Goal: Task Accomplishment & Management: Use online tool/utility

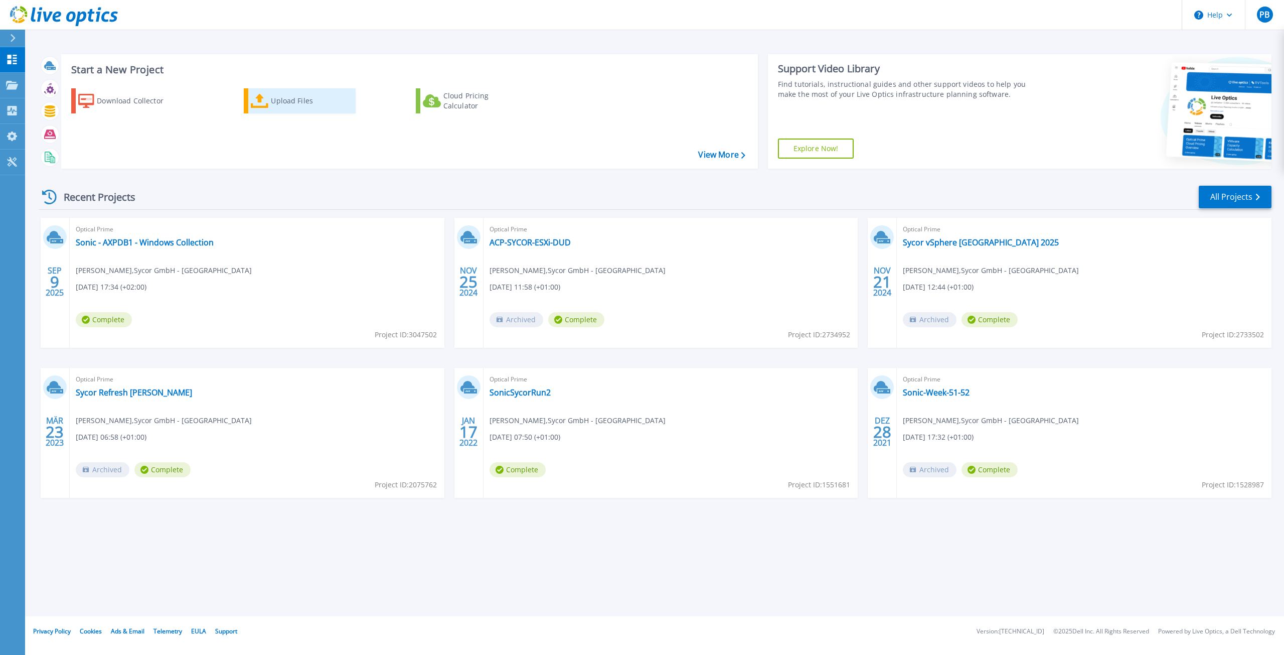
click at [292, 100] on div "Upload Files" at bounding box center [311, 101] width 80 height 20
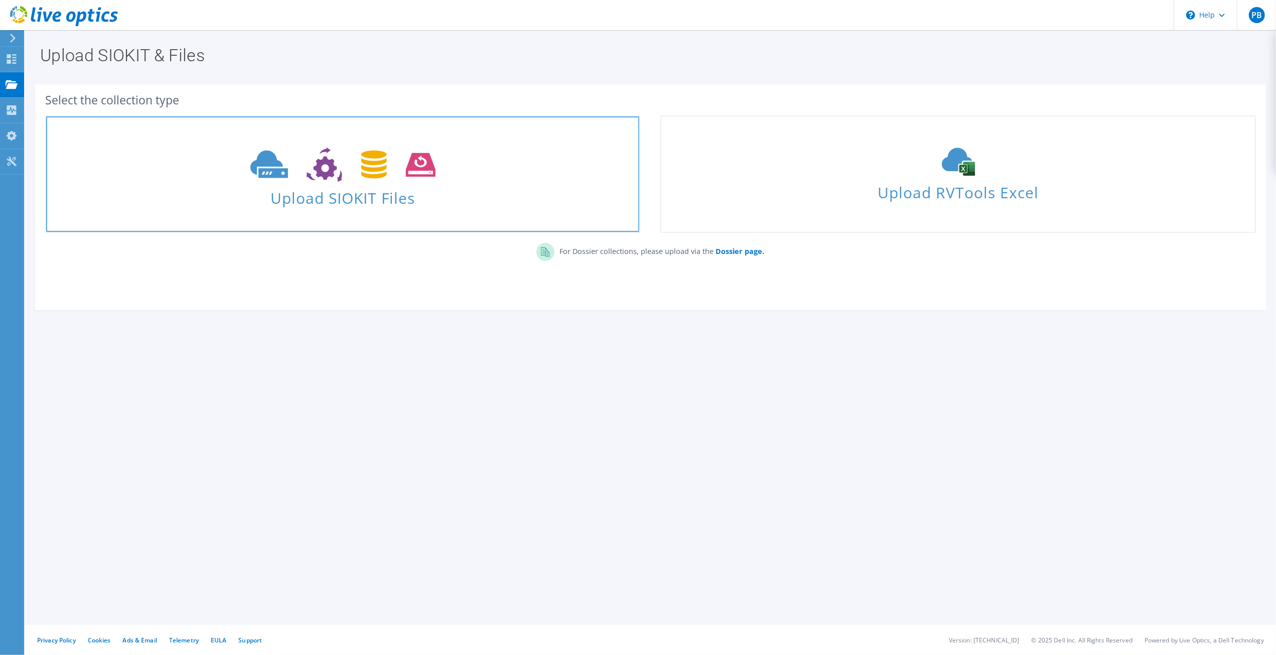
click at [338, 163] on icon at bounding box center [342, 164] width 185 height 35
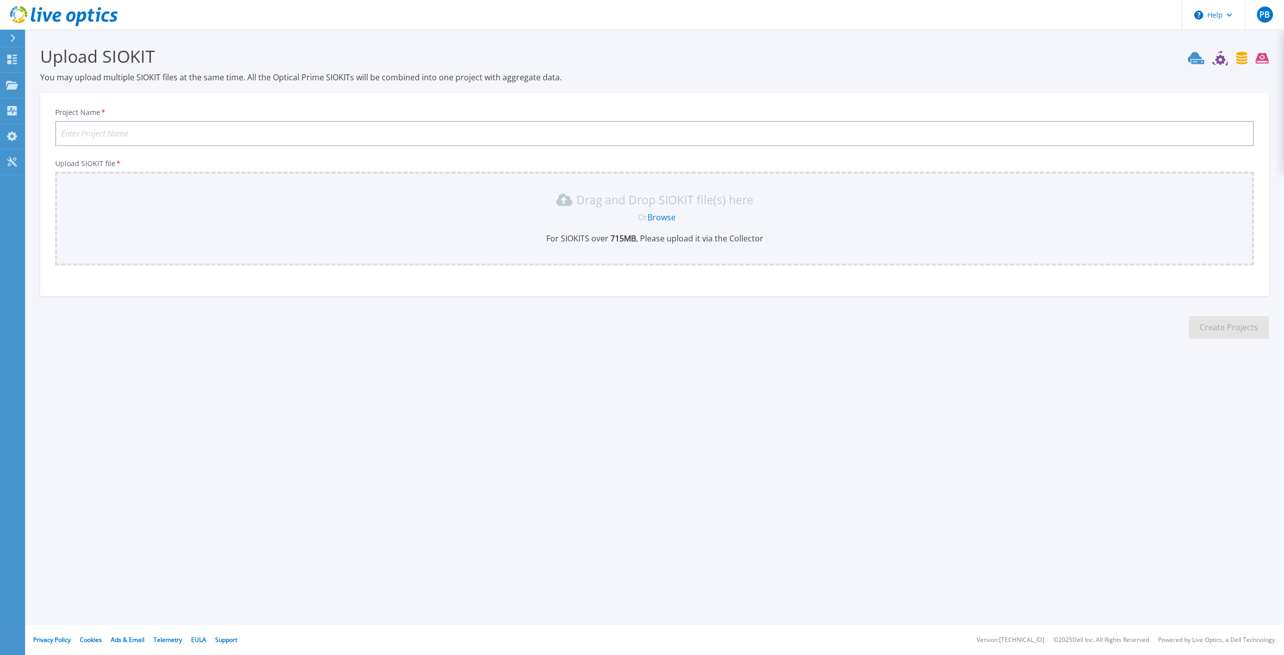
click at [668, 219] on link "Browse" at bounding box center [662, 217] width 28 height 11
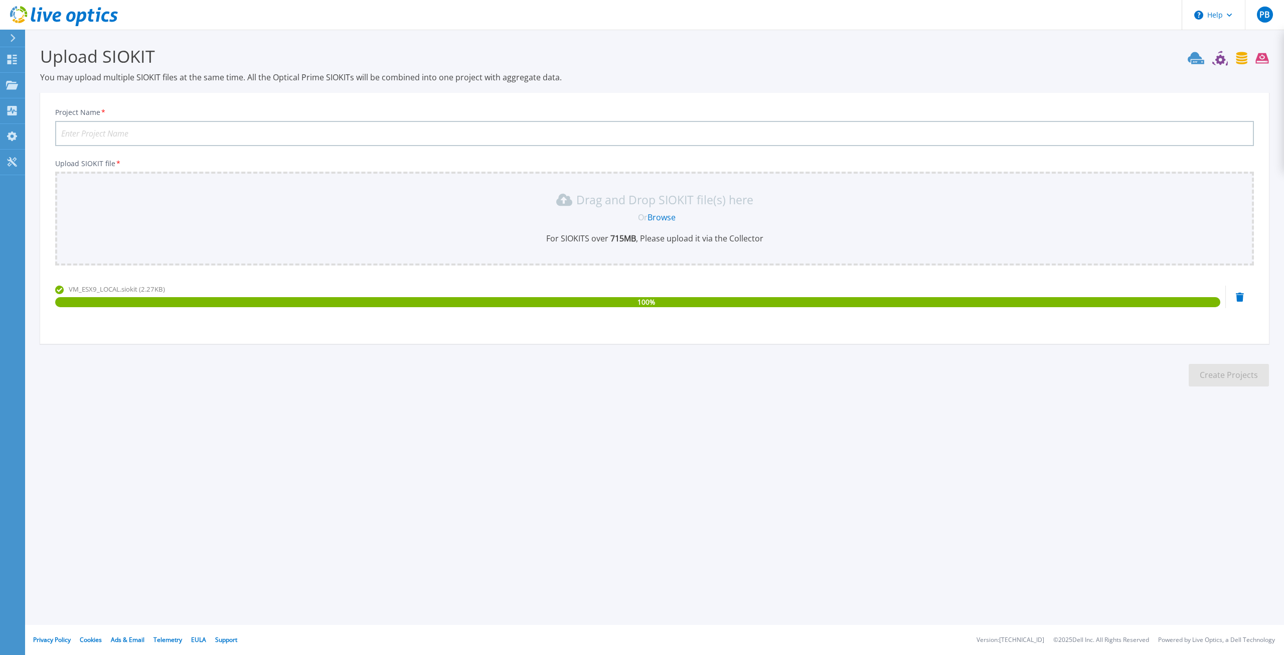
click at [151, 132] on input "Project Name *" at bounding box center [654, 133] width 1199 height 25
click at [102, 134] on input "Project Name *" at bounding box center [654, 133] width 1199 height 25
paste input "20250910ESXi9"
type input "20250910ESXi9"
click at [1231, 379] on button "Create Projects" at bounding box center [1229, 375] width 80 height 23
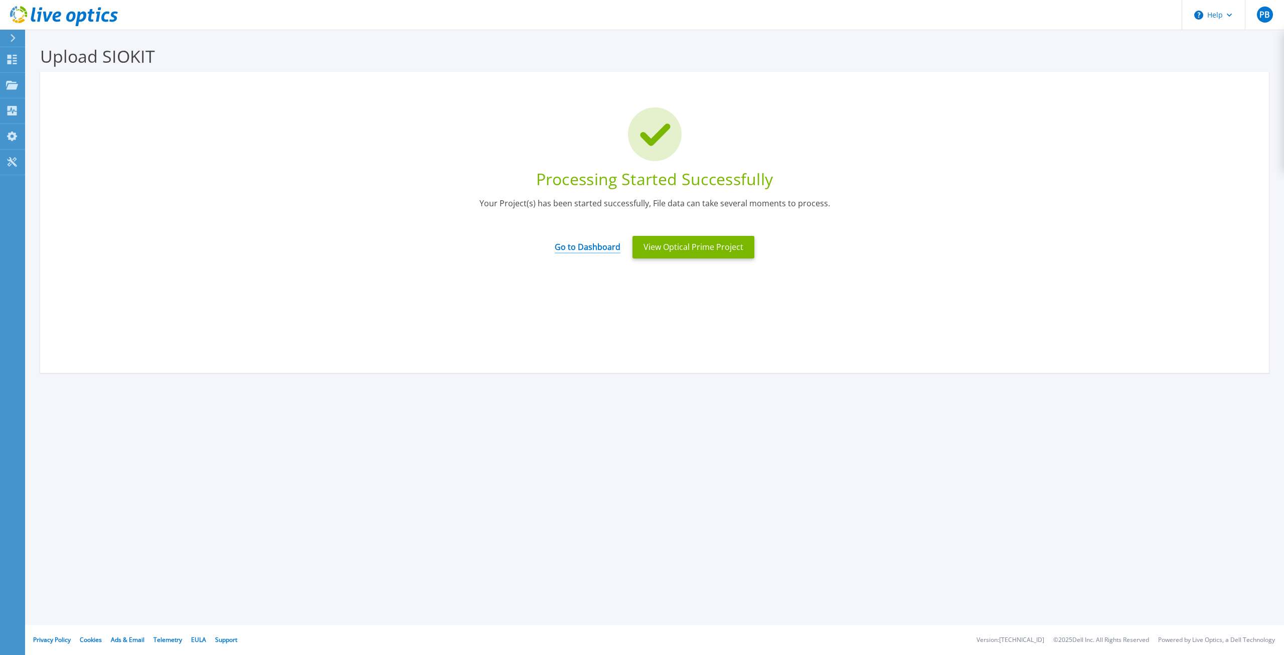
click at [606, 246] on link "Go to Dashboard" at bounding box center [588, 244] width 66 height 20
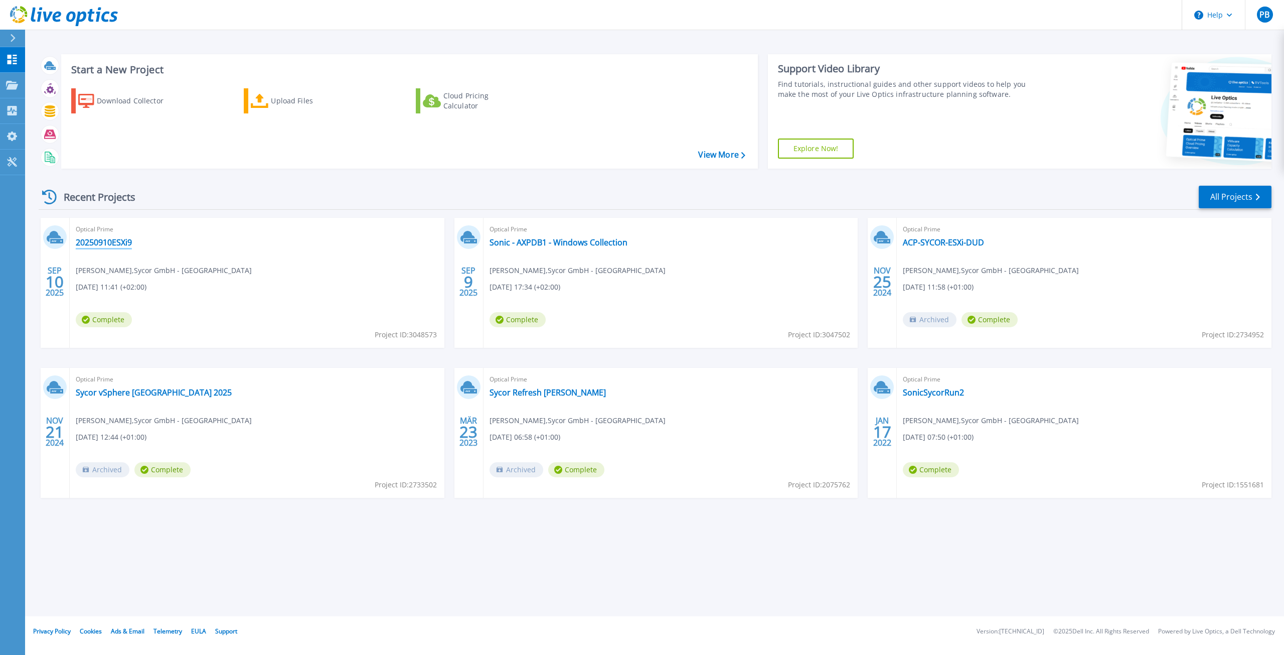
click at [117, 241] on link "20250910ESXi9" at bounding box center [104, 242] width 56 height 10
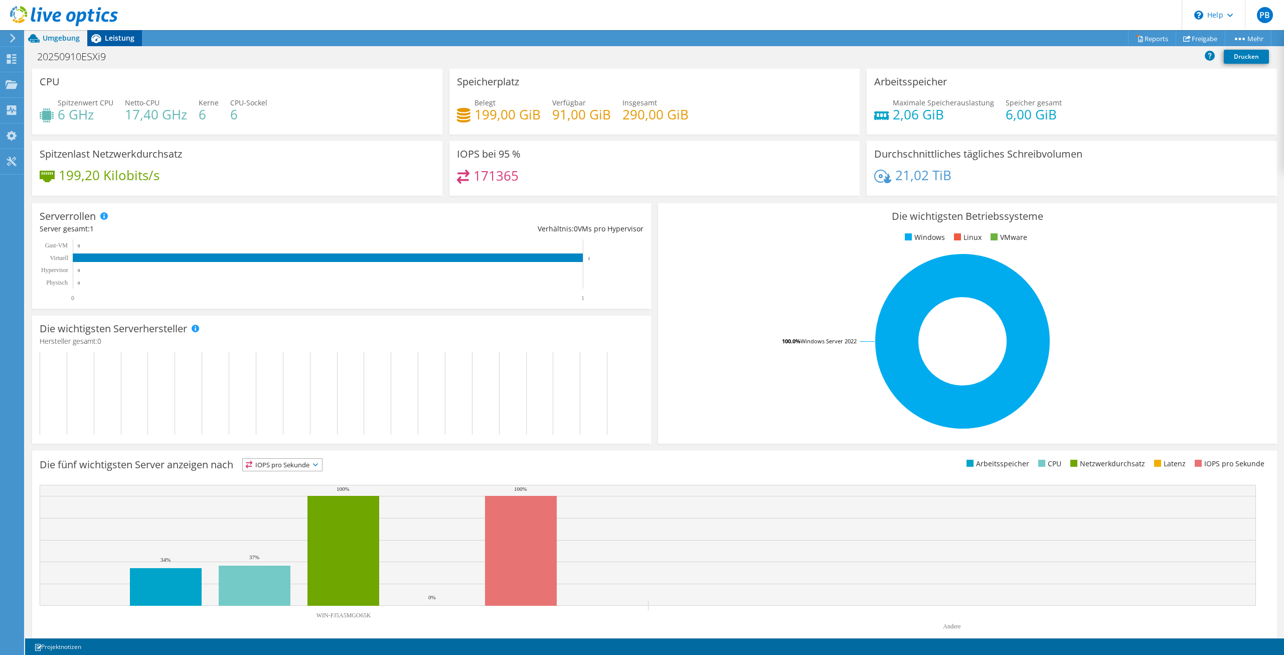
click at [110, 39] on span "Leistung" at bounding box center [120, 38] width 30 height 10
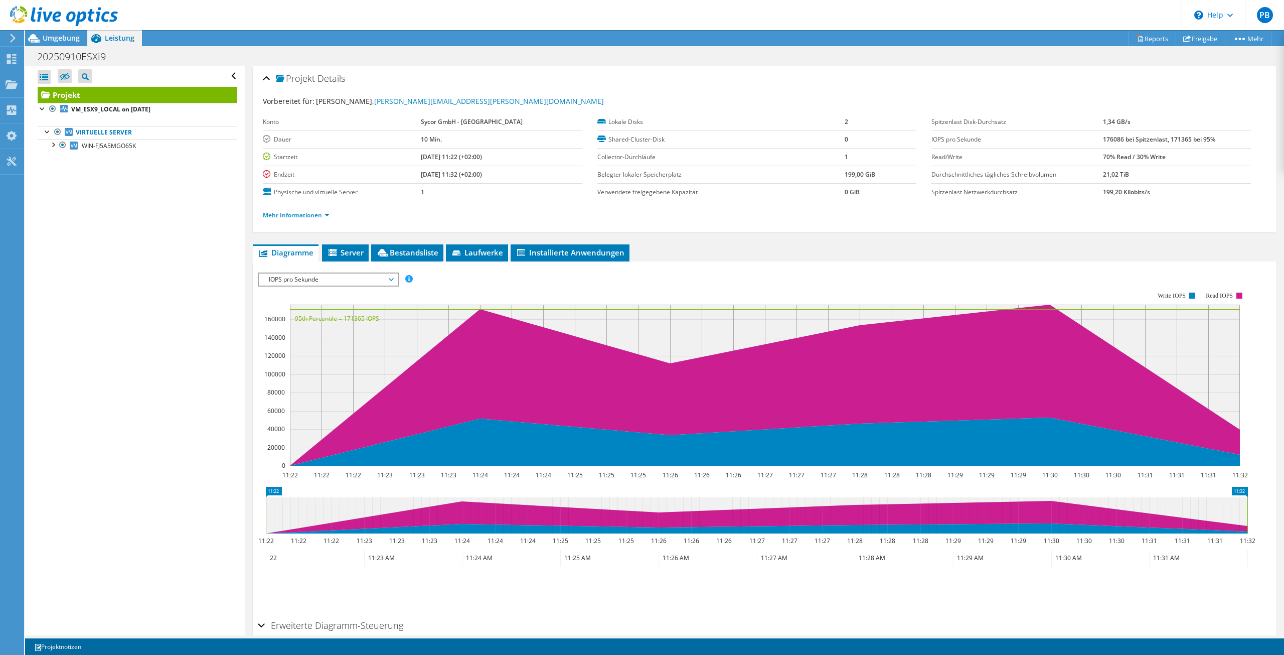
click at [390, 278] on span "IOPS pro Sekunde" at bounding box center [328, 279] width 129 height 12
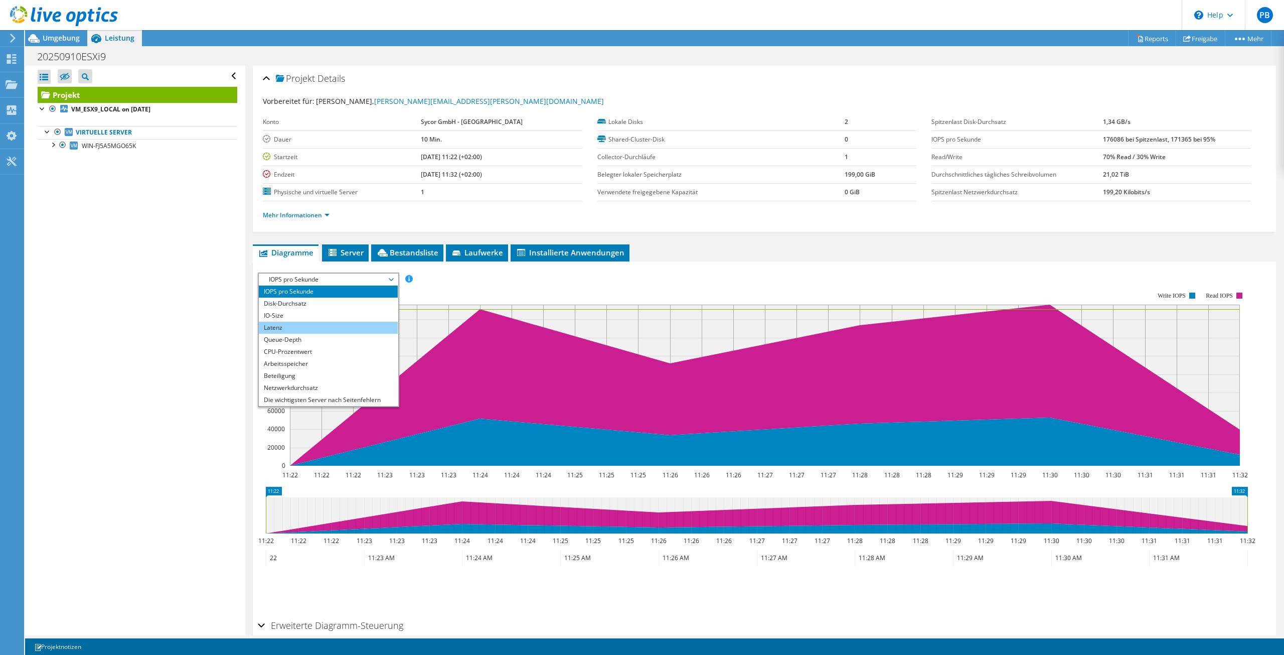
click at [304, 325] on li "Latenz" at bounding box center [328, 328] width 139 height 12
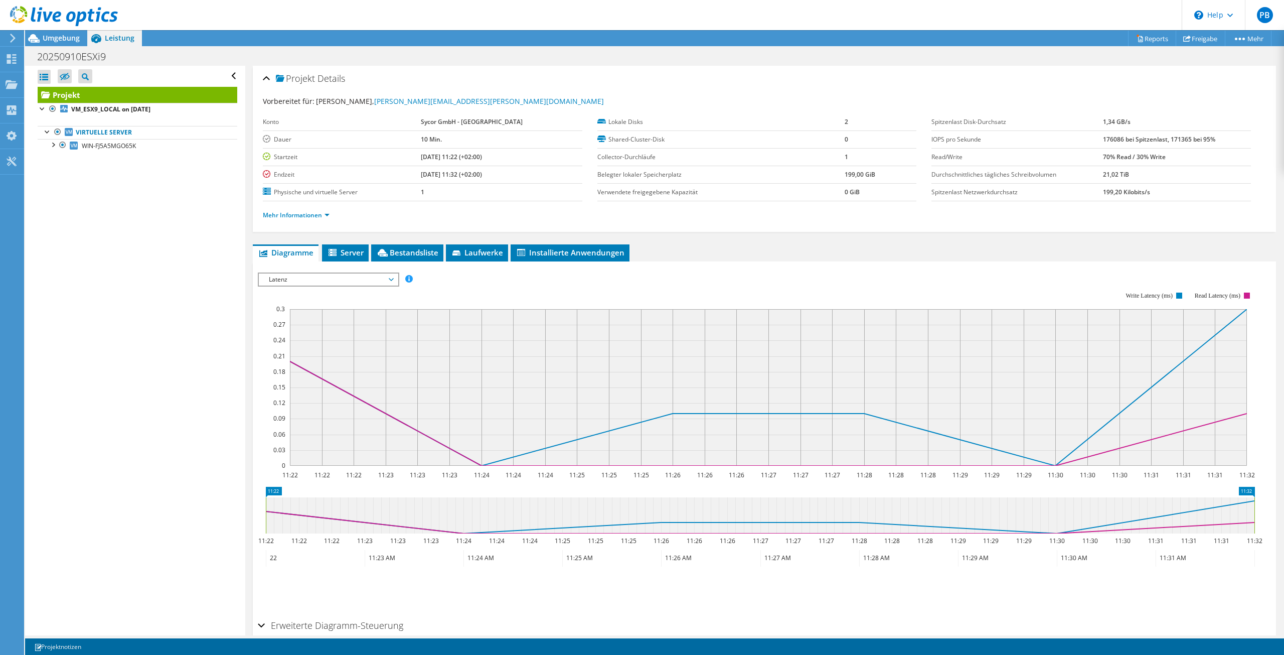
scroll to position [47, 0]
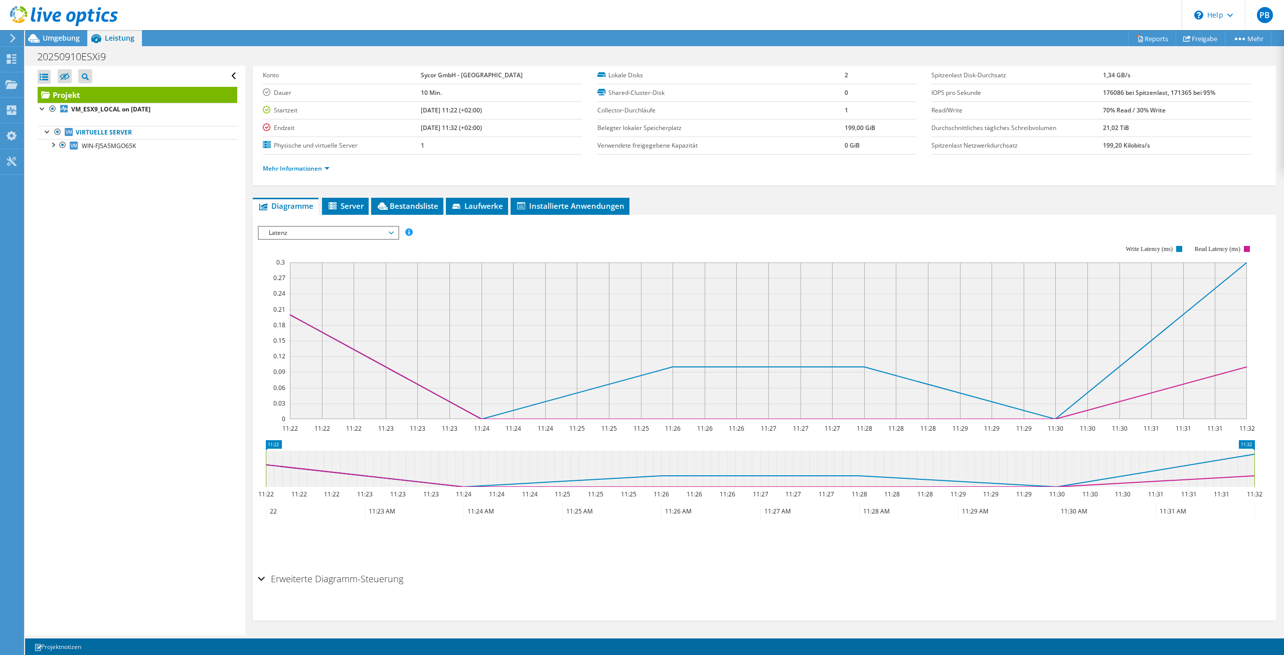
click at [265, 574] on div "Erweiterte Diagramm-Steuerung" at bounding box center [764, 579] width 1013 height 22
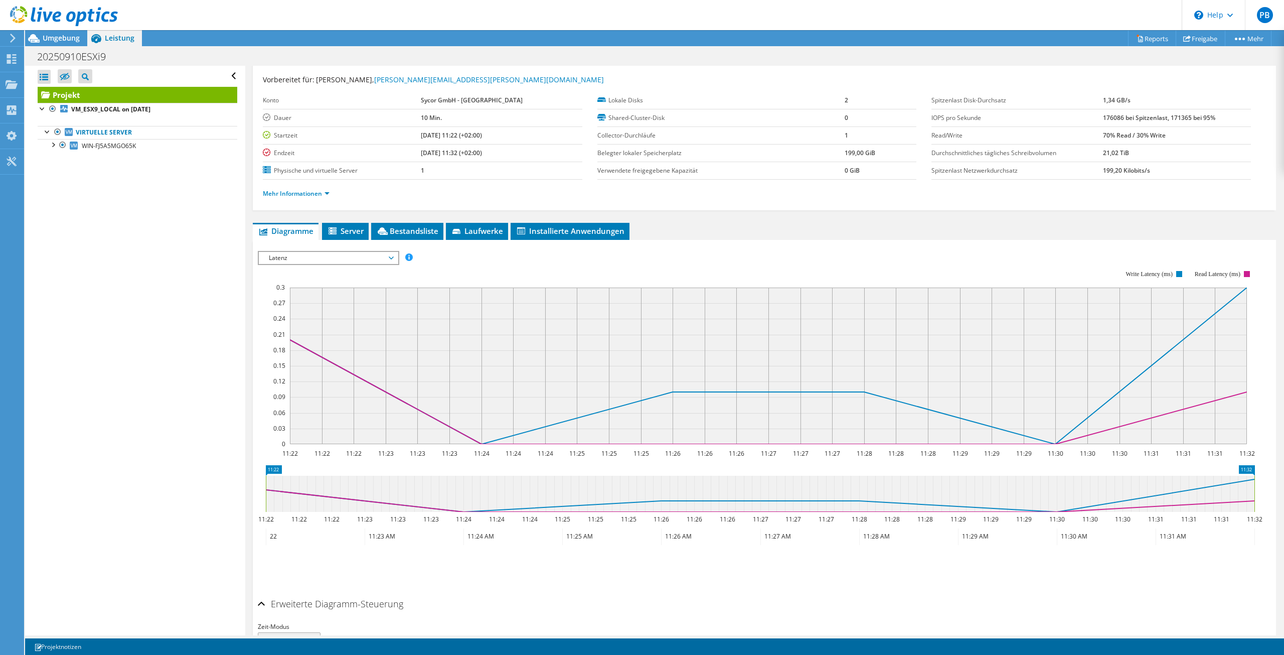
scroll to position [0, 0]
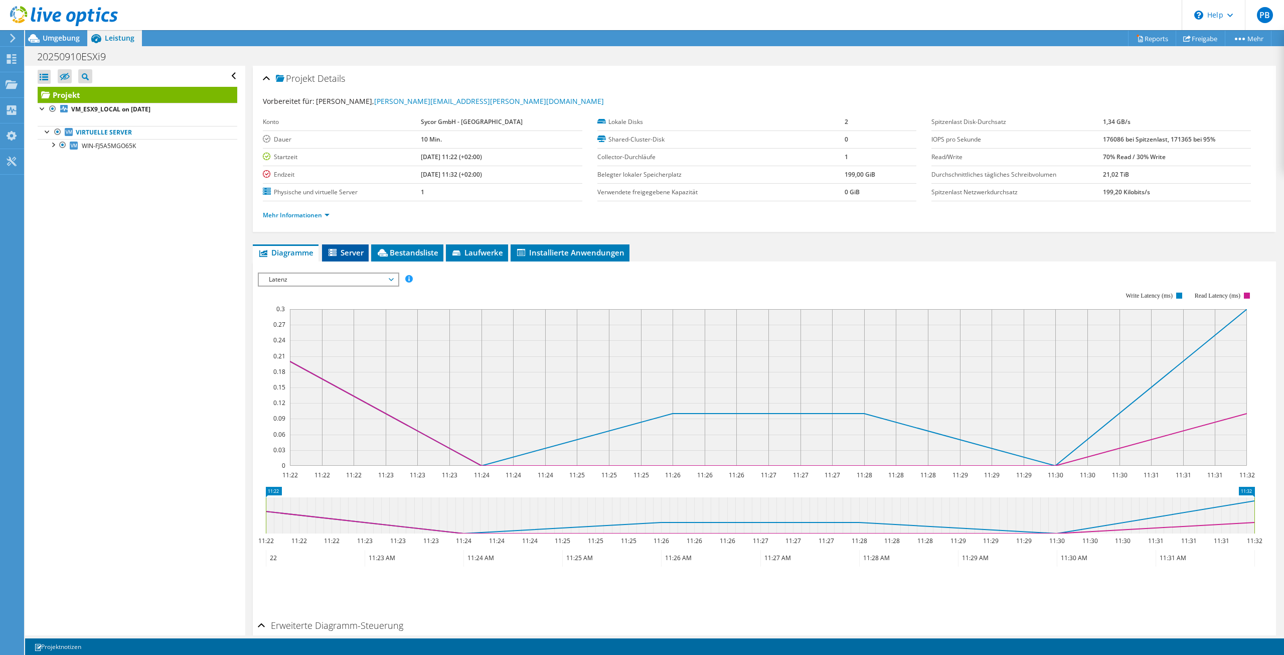
click at [353, 251] on span "Server" at bounding box center [345, 252] width 37 height 10
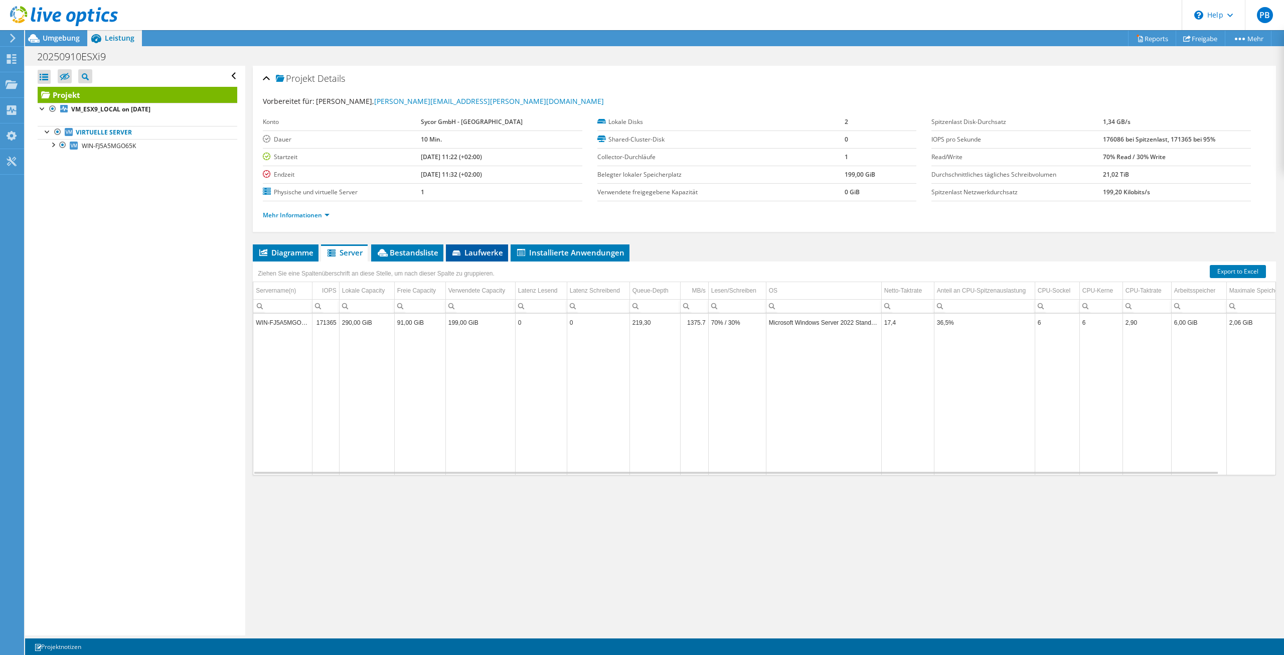
click at [461, 250] on icon at bounding box center [457, 252] width 8 height 5
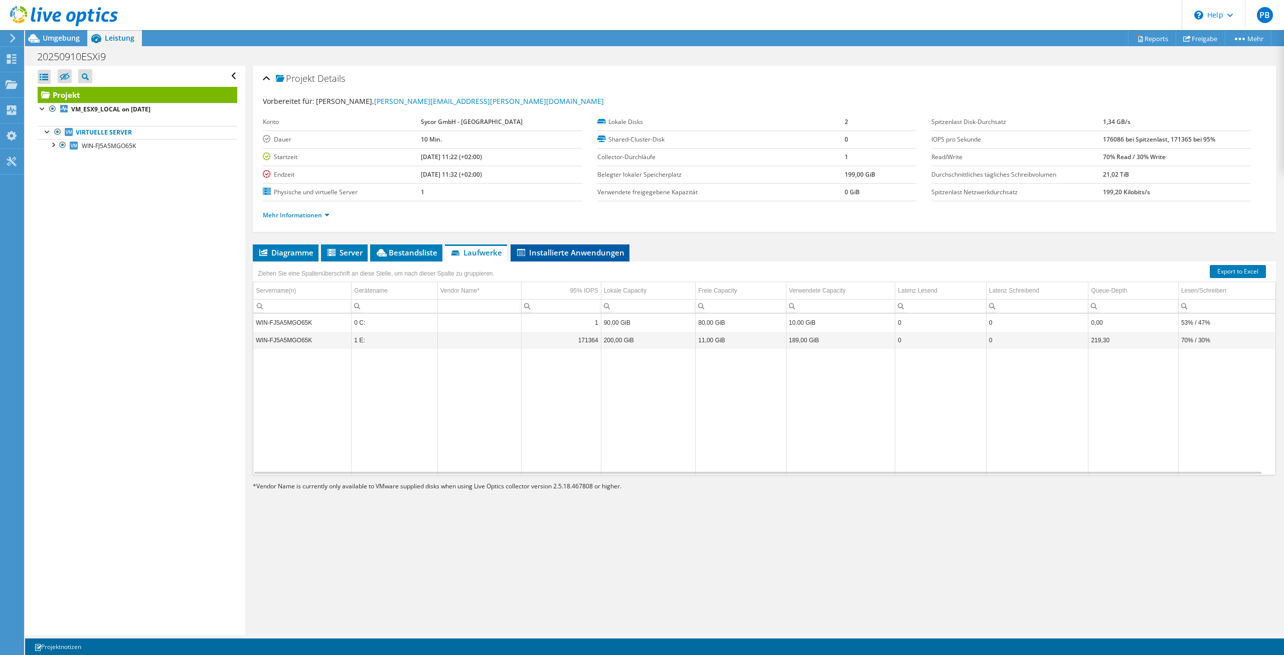
click at [562, 247] on span "Installierte Anwendungen" at bounding box center [570, 252] width 109 height 10
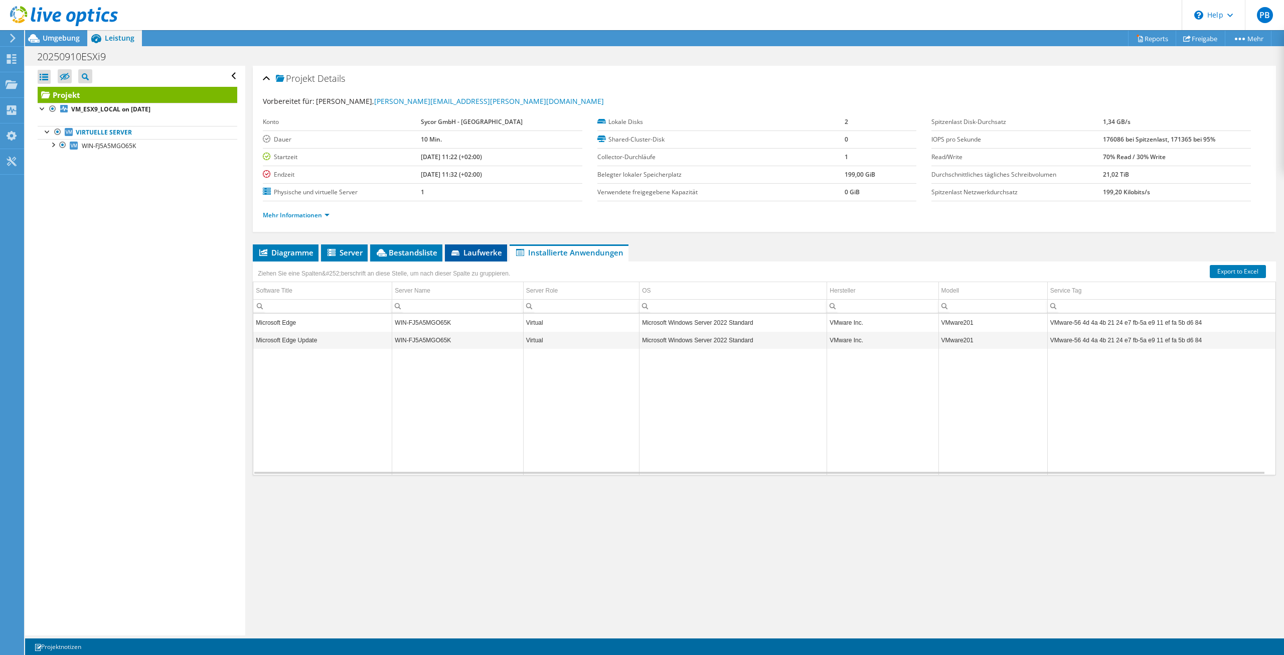
click at [486, 253] on span "Laufwerke" at bounding box center [476, 252] width 52 height 10
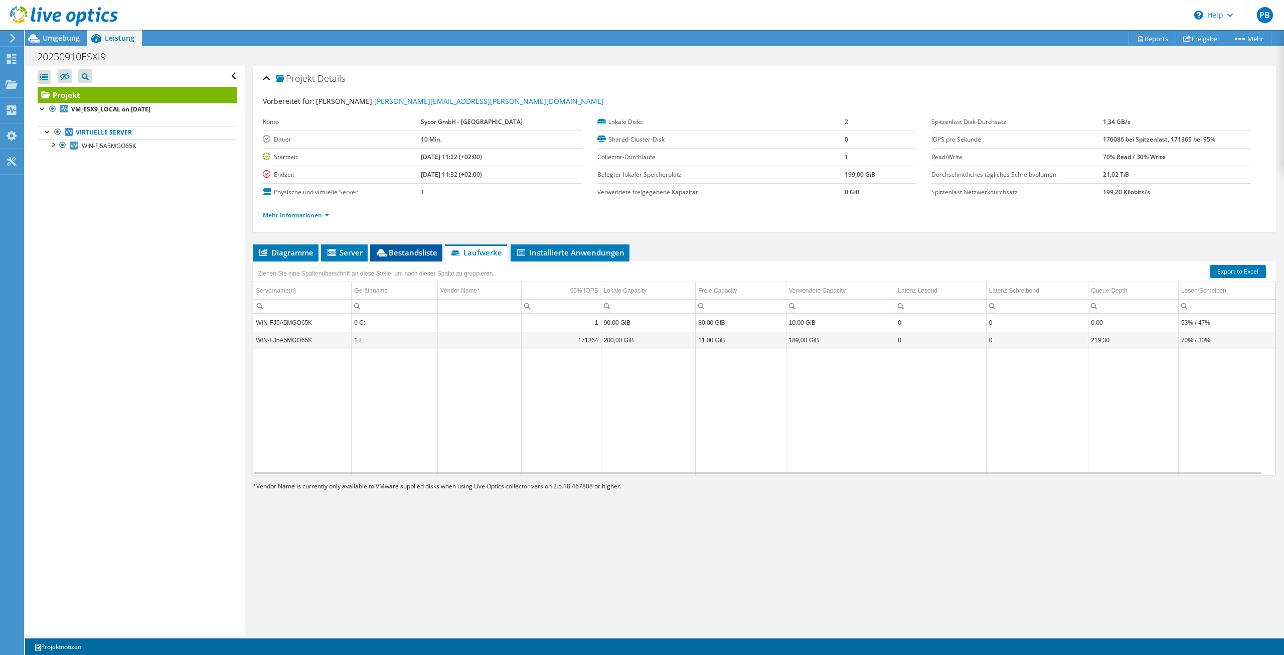
click at [390, 254] on span "Bestandsliste" at bounding box center [406, 252] width 62 height 10
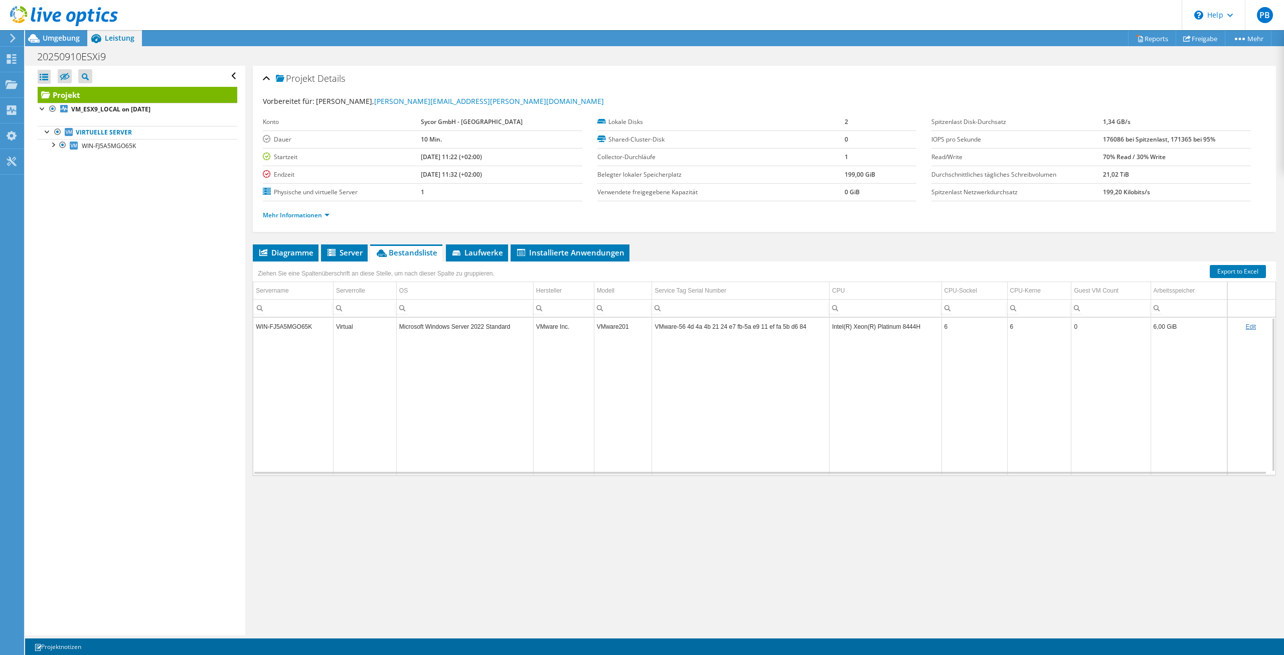
click at [303, 319] on td "WIN-FJ5A5MGO65K" at bounding box center [293, 327] width 80 height 18
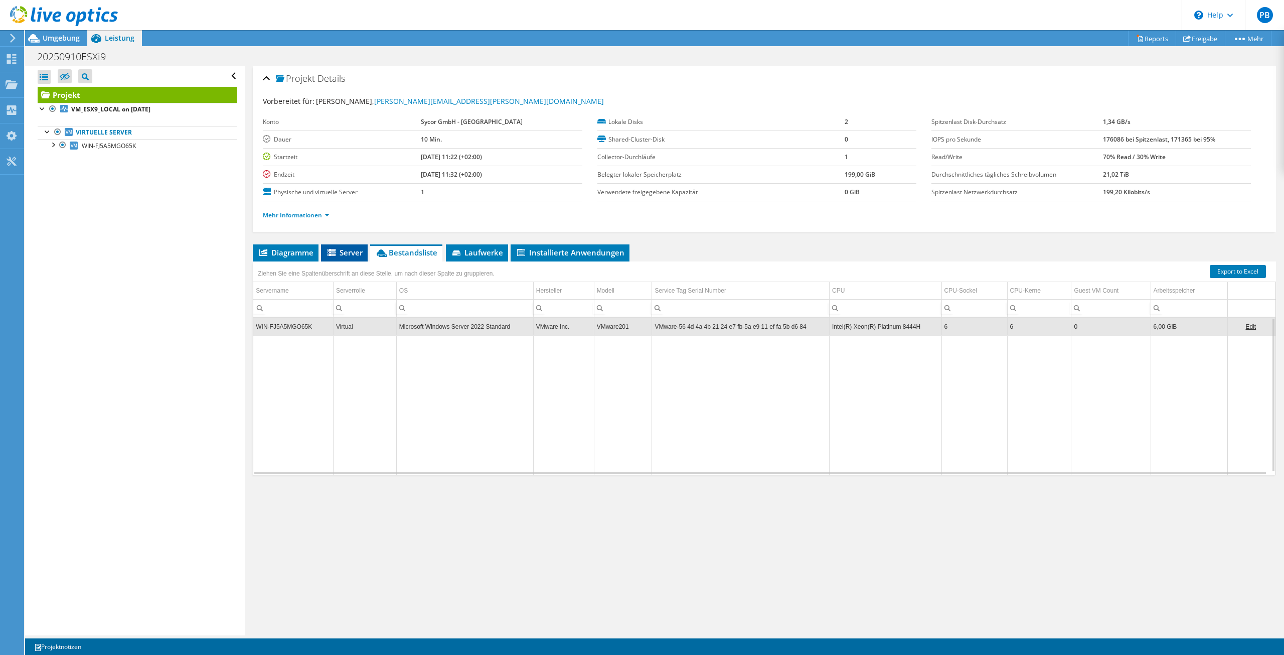
click at [343, 250] on span "Server" at bounding box center [344, 252] width 37 height 10
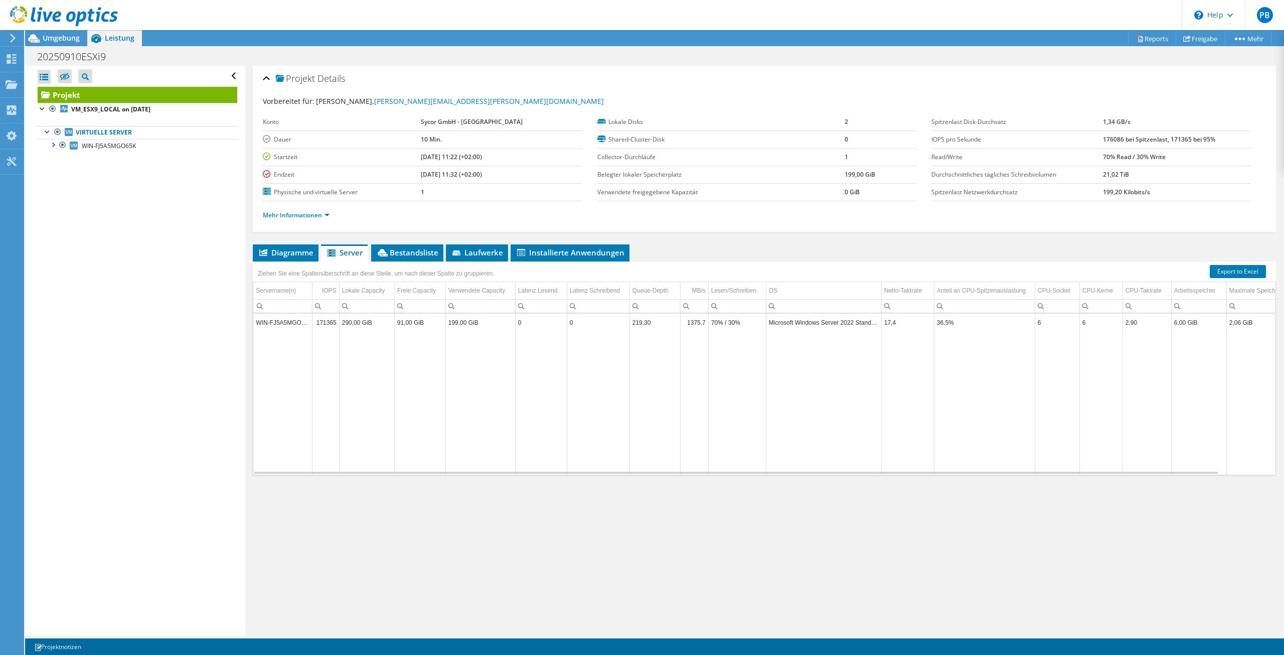
click at [1215, 316] on td "6,00 GiB" at bounding box center [1198, 323] width 55 height 18
click at [295, 253] on span "Diagramme" at bounding box center [286, 252] width 56 height 10
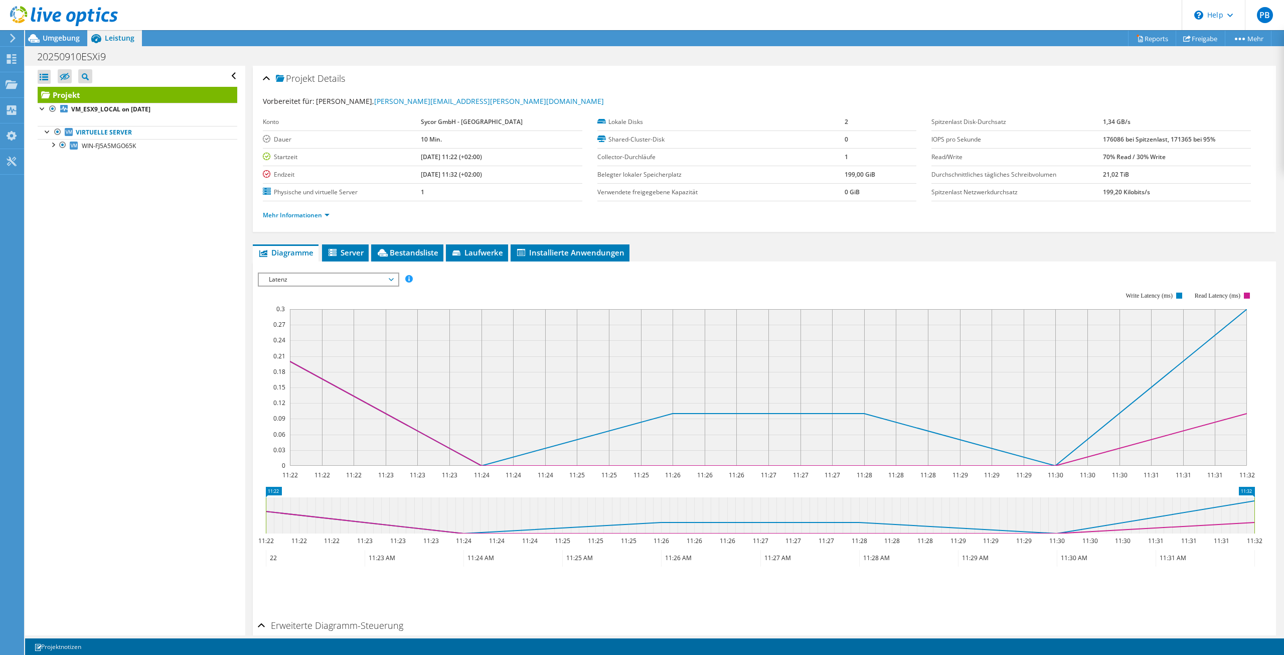
click at [362, 273] on span "Latenz" at bounding box center [328, 279] width 129 height 12
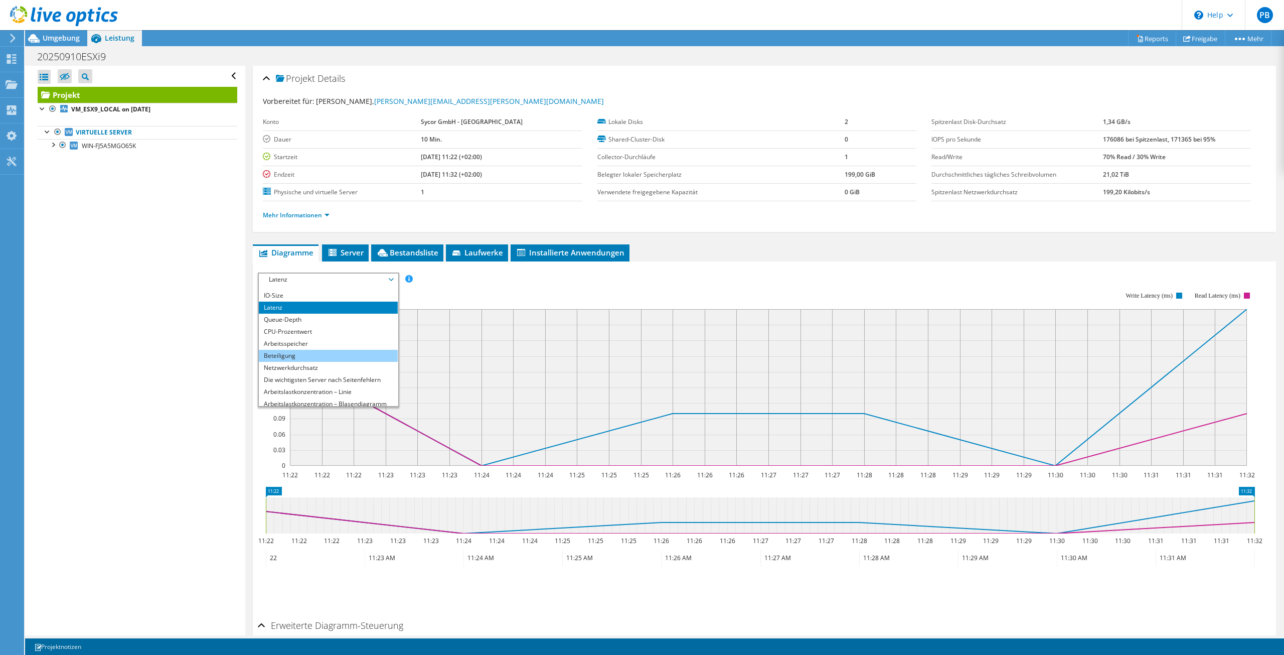
scroll to position [36, 0]
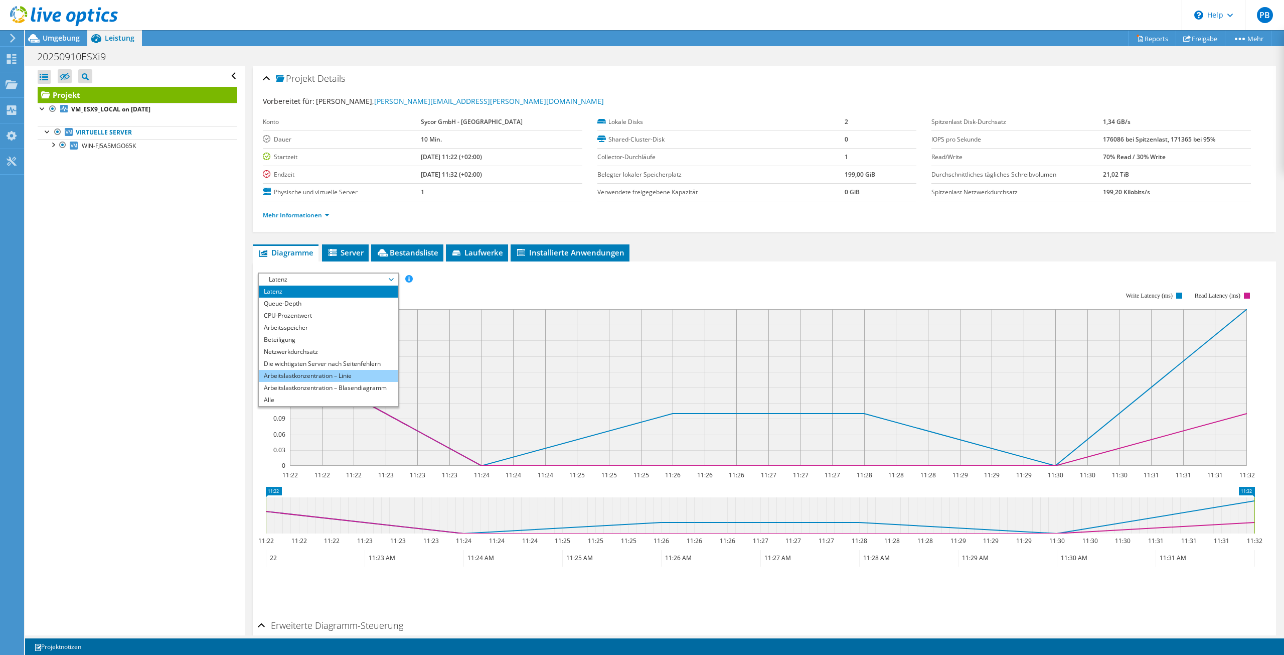
click at [307, 376] on li "Arbeitslastkonzentration – Linie" at bounding box center [328, 376] width 139 height 12
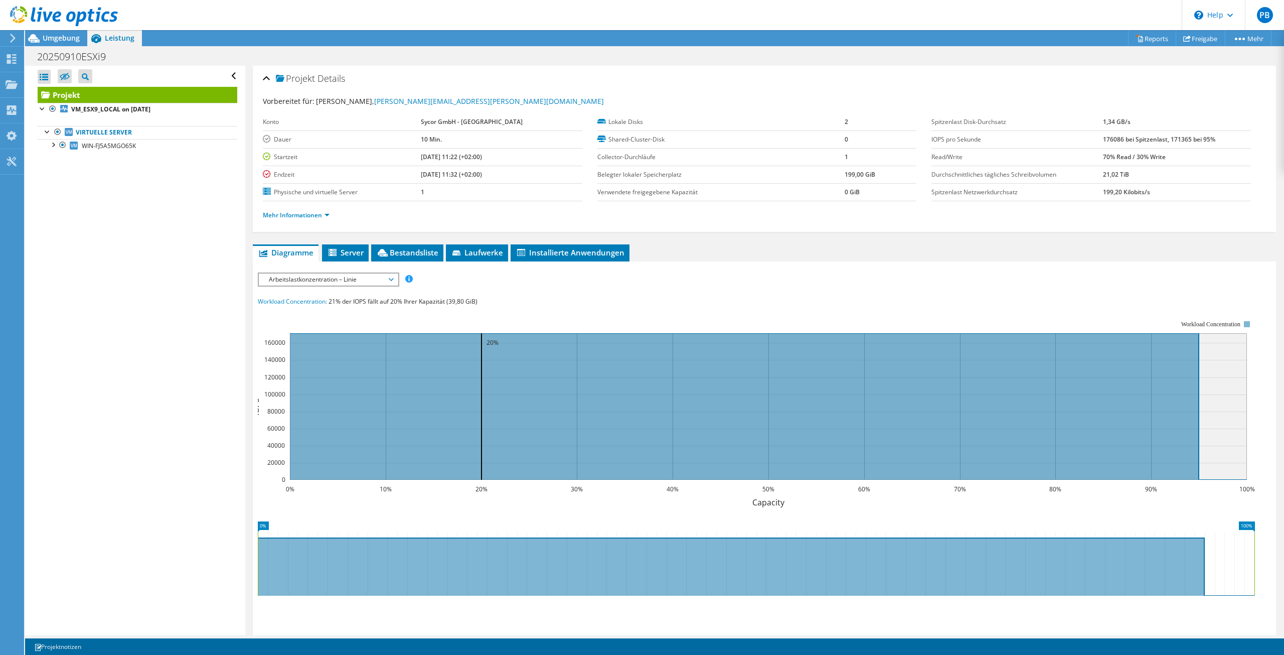
click at [366, 275] on span "Arbeitslastkonzentration – Linie" at bounding box center [328, 279] width 129 height 12
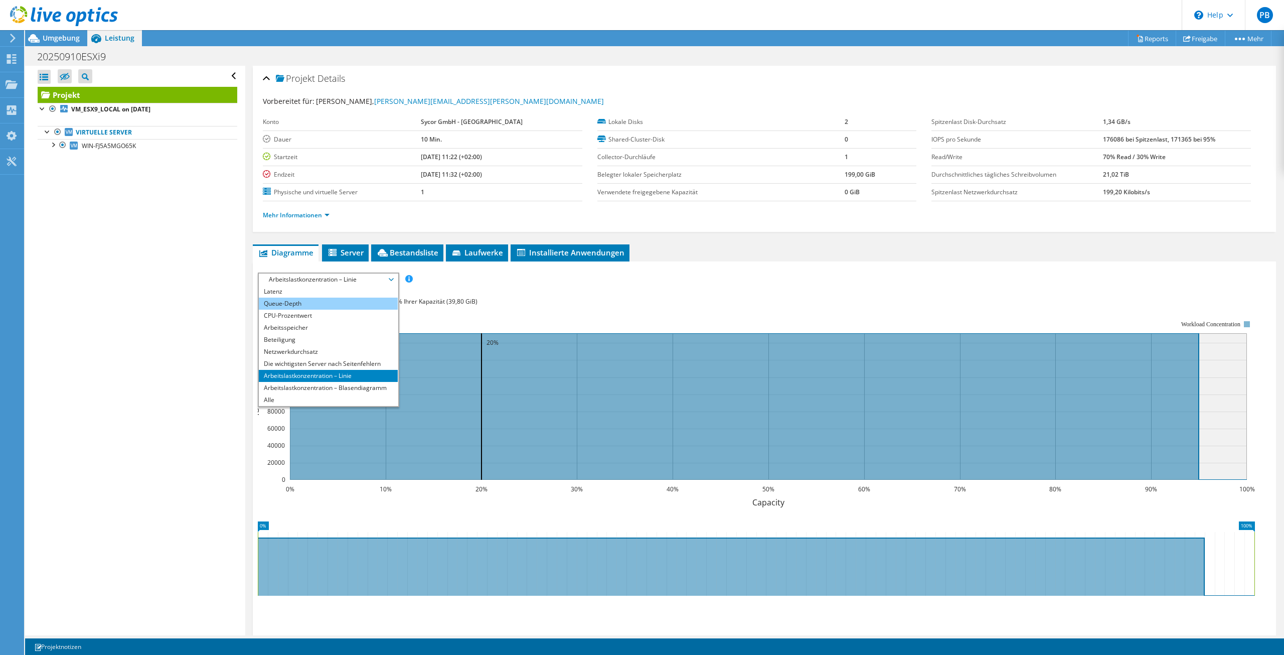
scroll to position [0, 0]
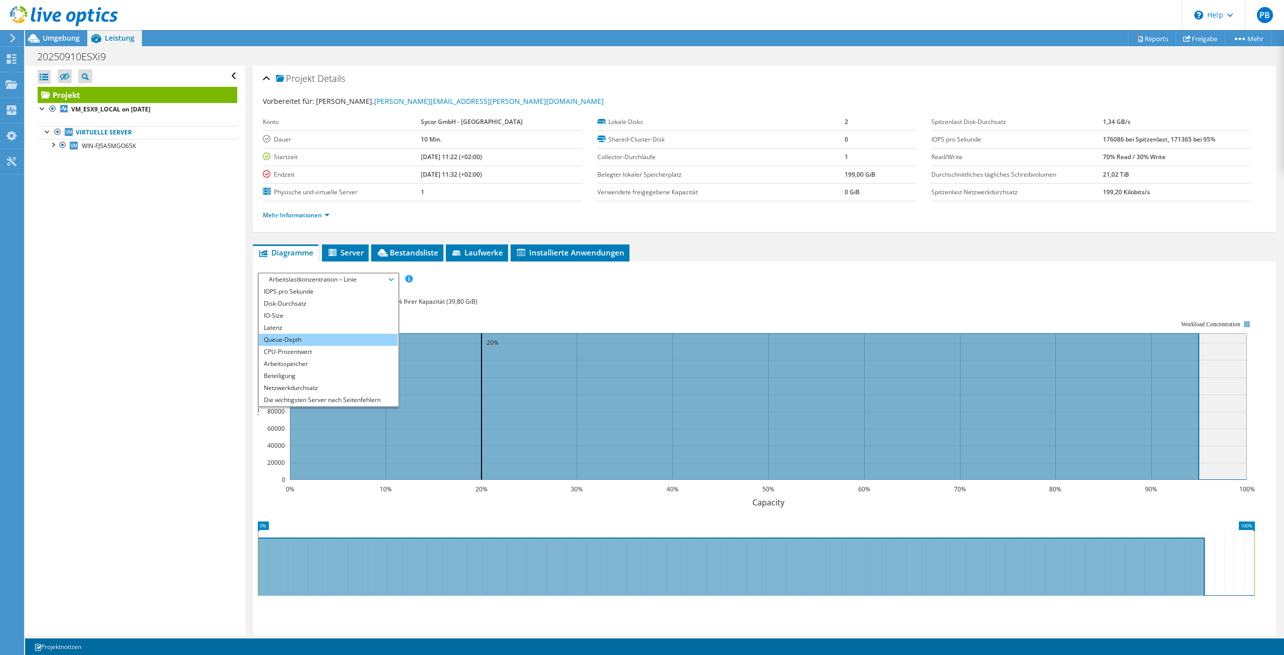
click at [290, 337] on li "Queue-Depth" at bounding box center [328, 340] width 139 height 12
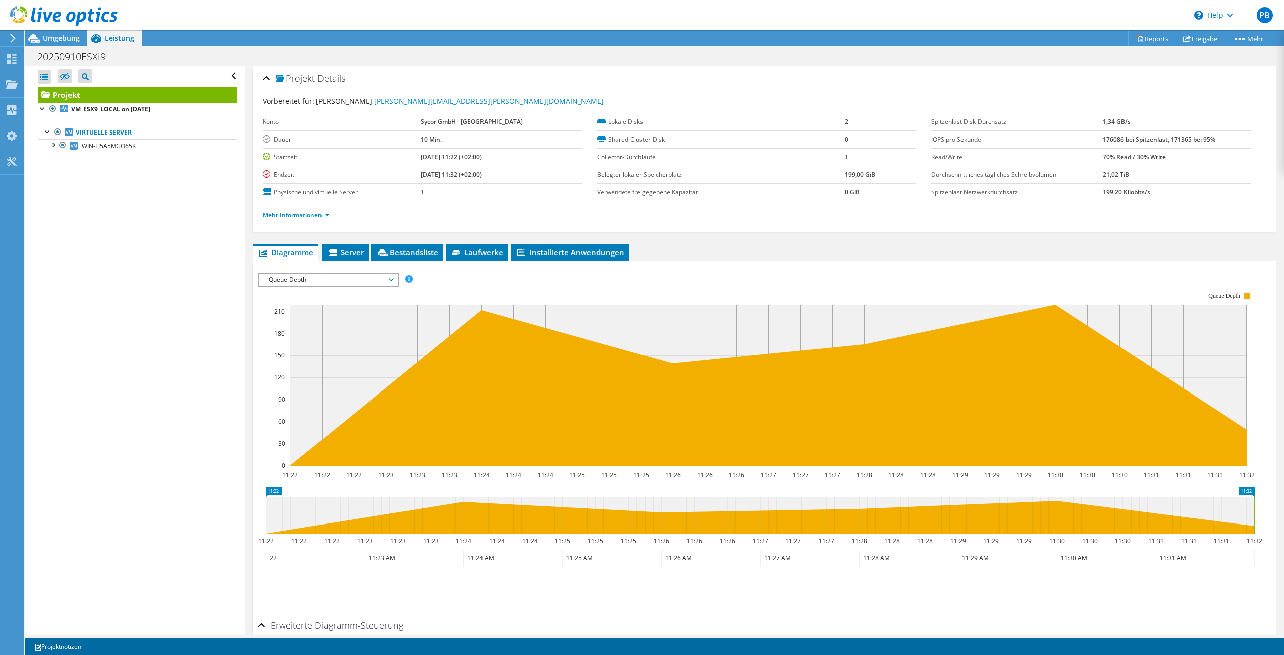
click at [380, 280] on span "Queue-Depth" at bounding box center [328, 279] width 129 height 12
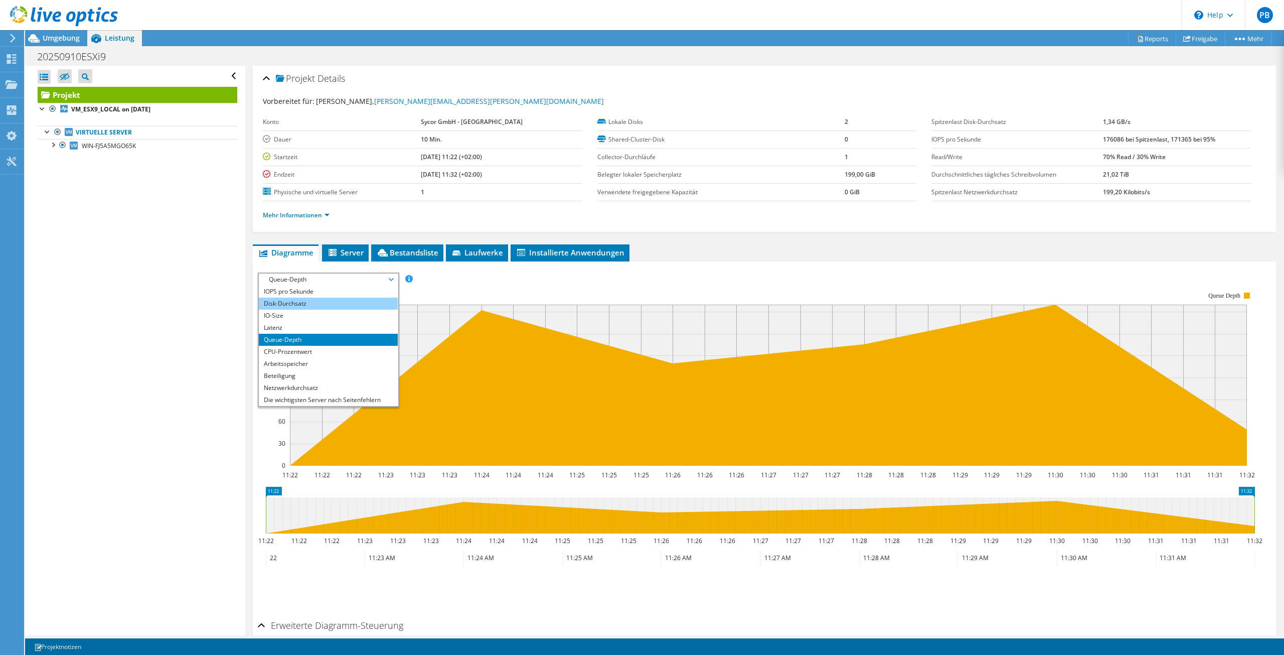
click at [302, 302] on li "Disk-Durchsatz" at bounding box center [328, 304] width 139 height 12
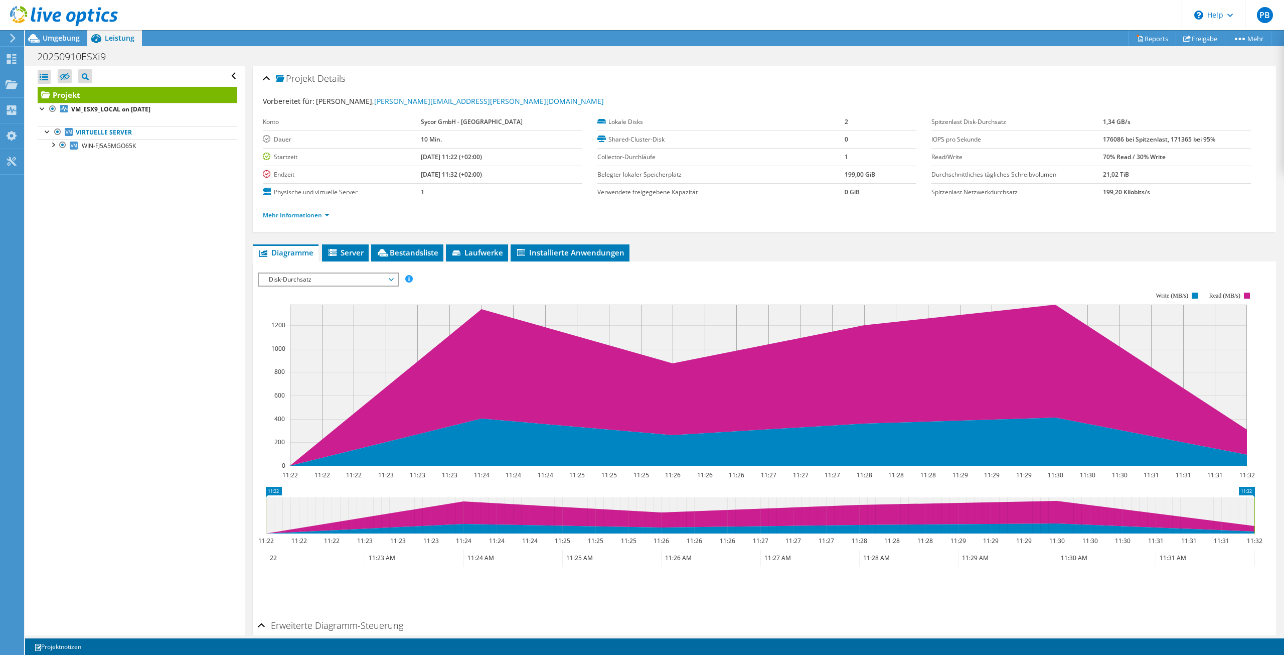
click at [380, 274] on span "Disk-Durchsatz" at bounding box center [328, 279] width 129 height 12
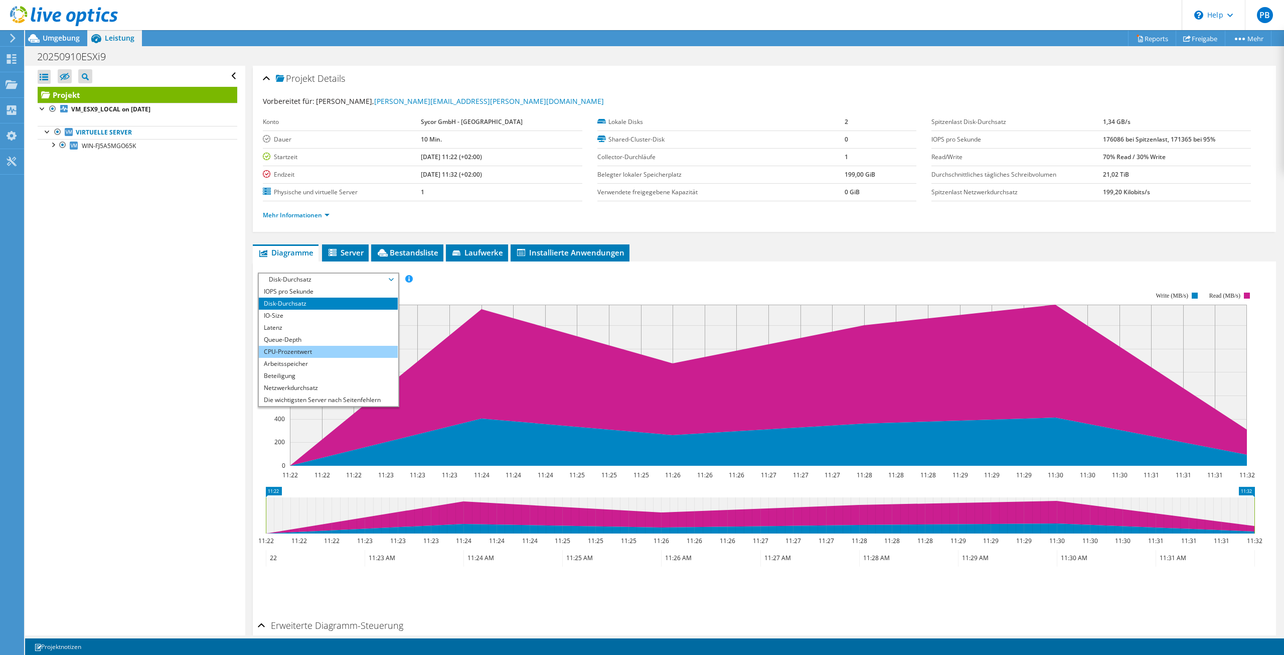
click at [300, 352] on li "CPU-Prozentwert" at bounding box center [328, 352] width 139 height 12
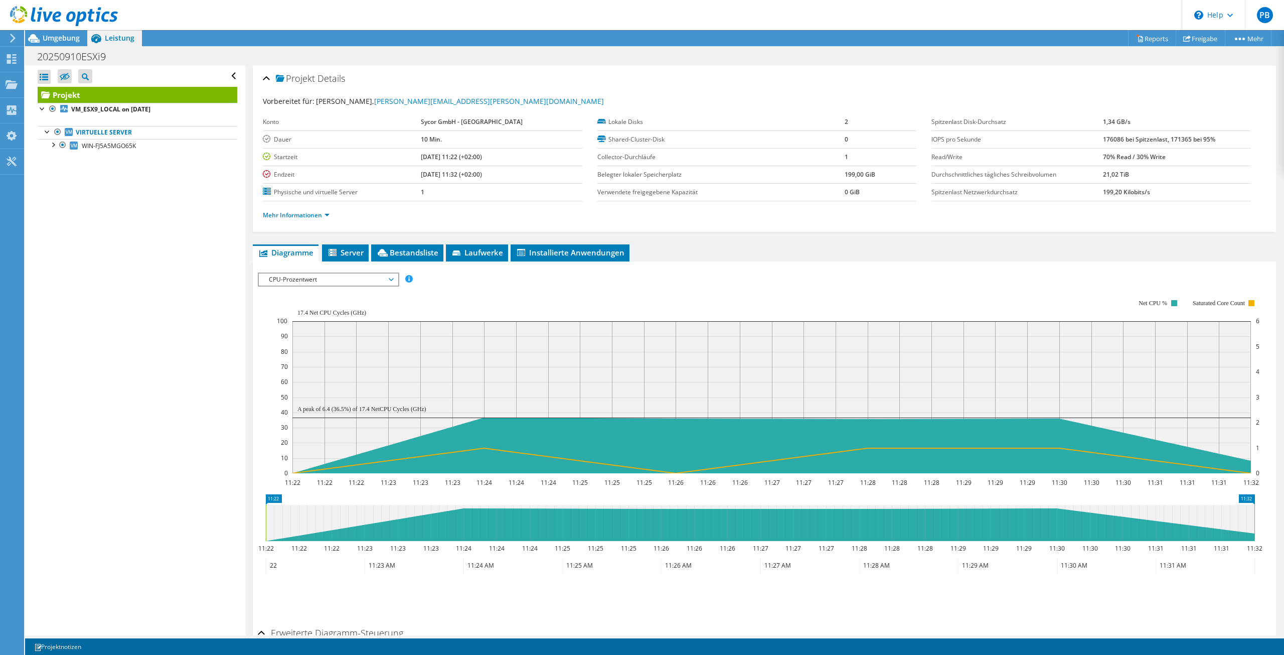
click at [380, 276] on span "CPU-Prozentwert" at bounding box center [328, 279] width 129 height 12
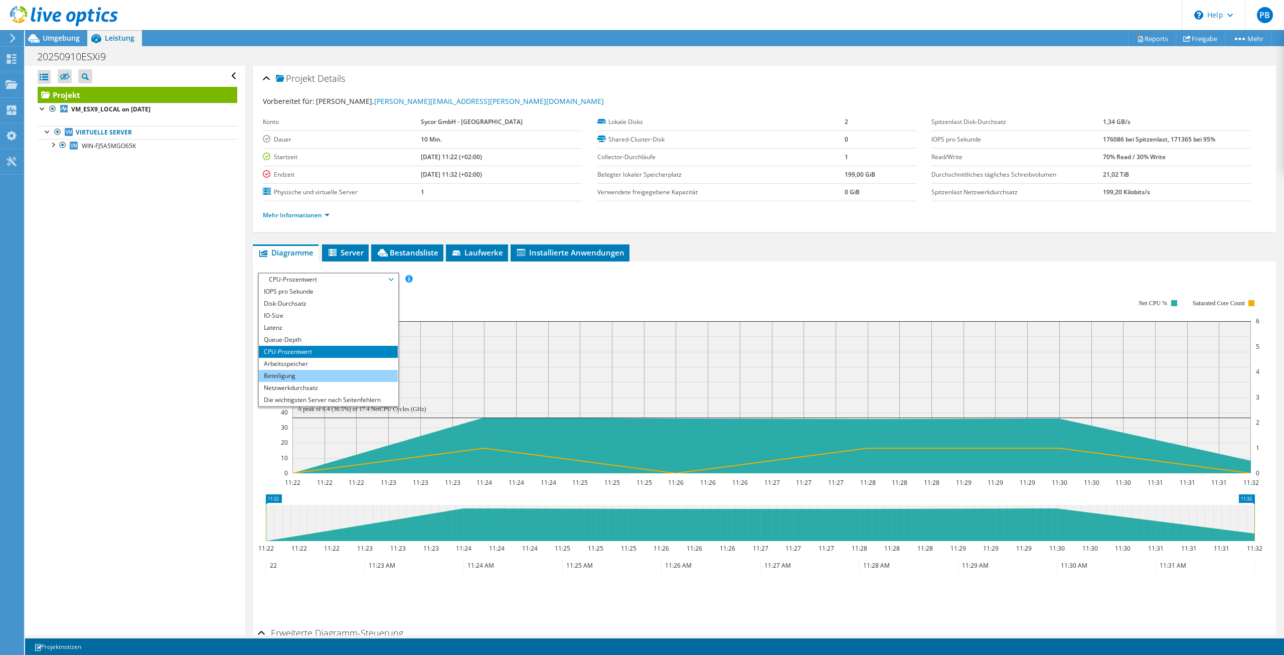
click at [299, 375] on li "Beteiligung" at bounding box center [328, 376] width 139 height 12
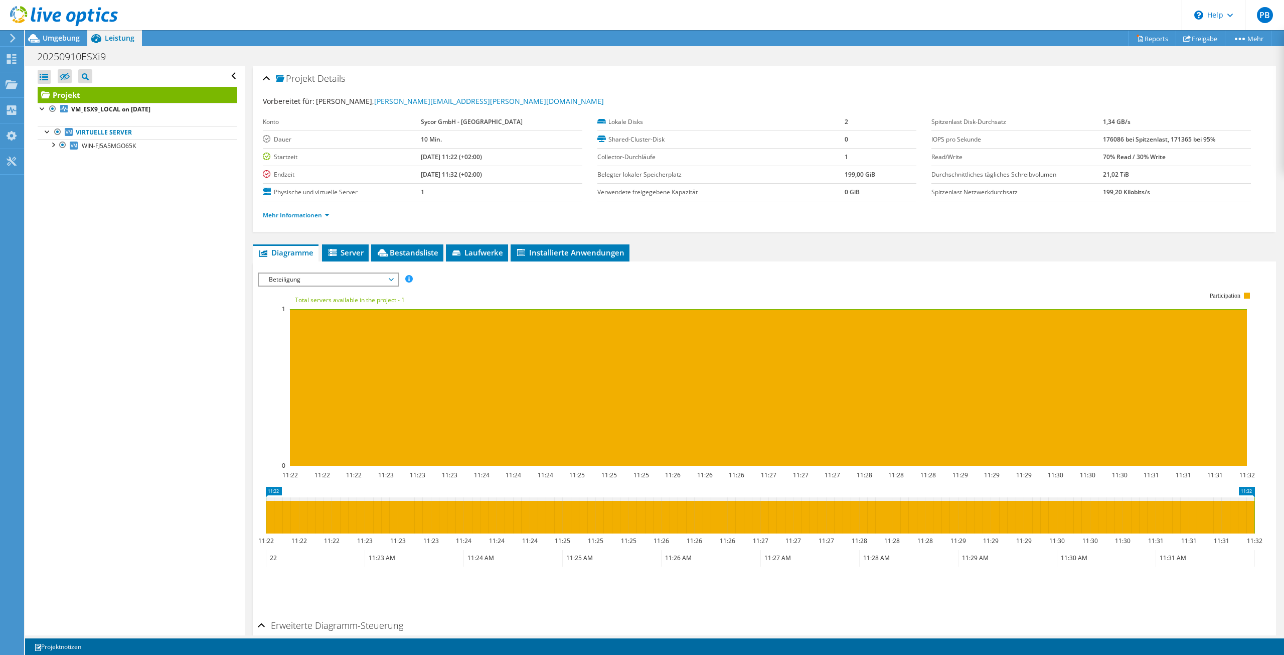
click at [396, 274] on span "Beteiligung" at bounding box center [328, 279] width 139 height 12
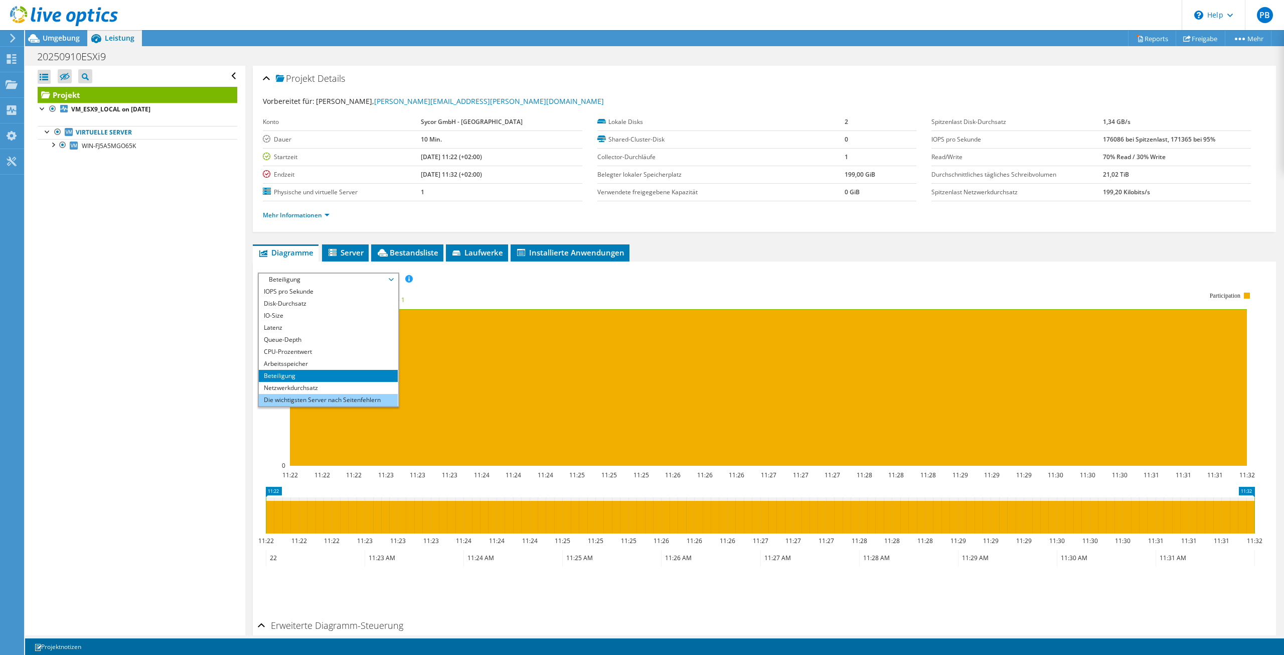
click at [314, 396] on li "Die wichtigsten Server nach Seitenfehlern" at bounding box center [328, 400] width 139 height 12
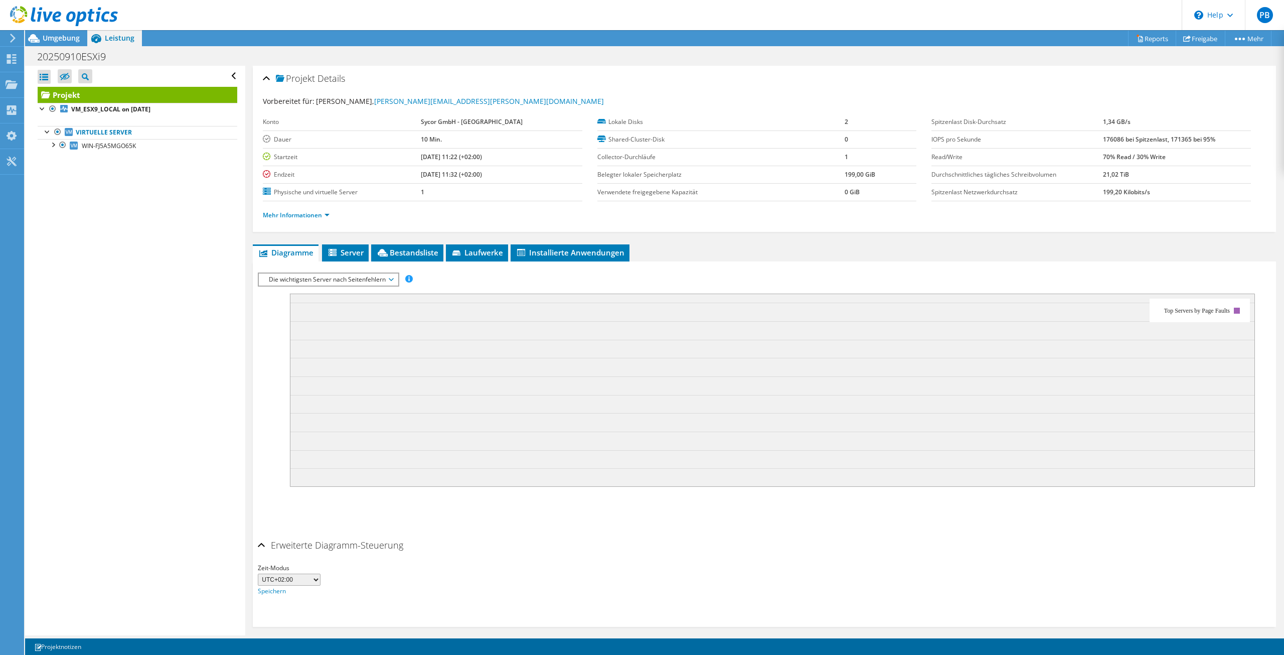
click at [386, 275] on span "Die wichtigsten Server nach Seitenfehlern" at bounding box center [328, 279] width 129 height 12
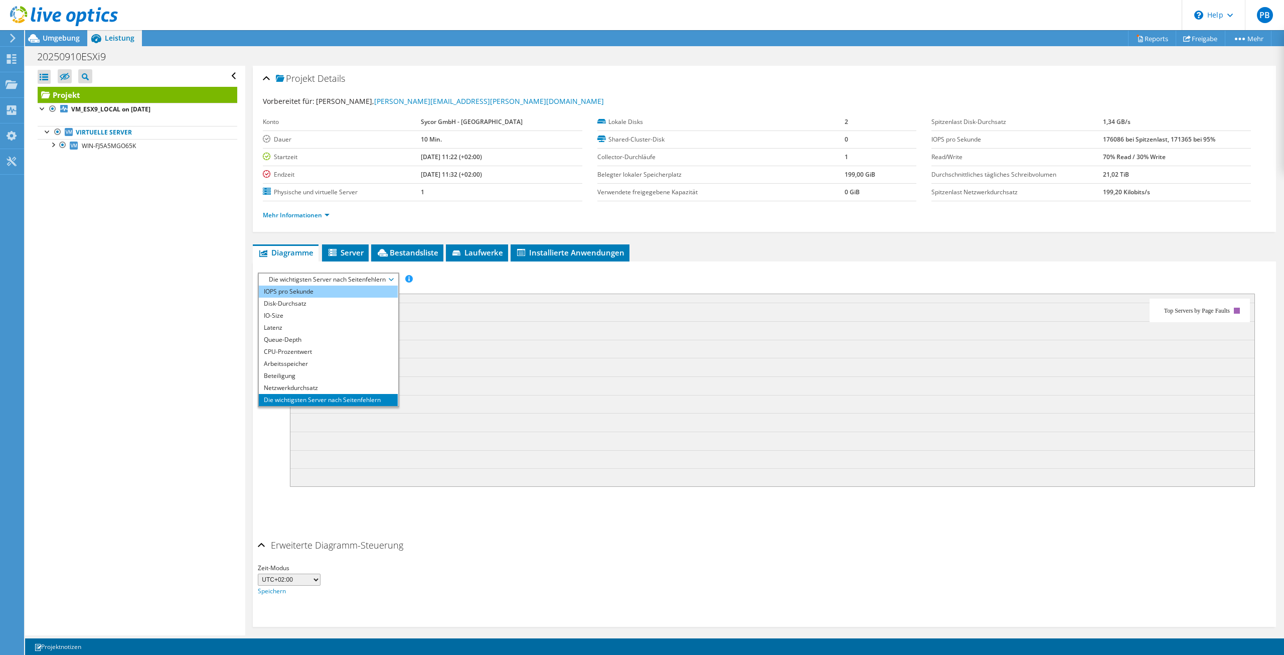
click at [318, 291] on li "IOPS pro Sekunde" at bounding box center [328, 291] width 139 height 12
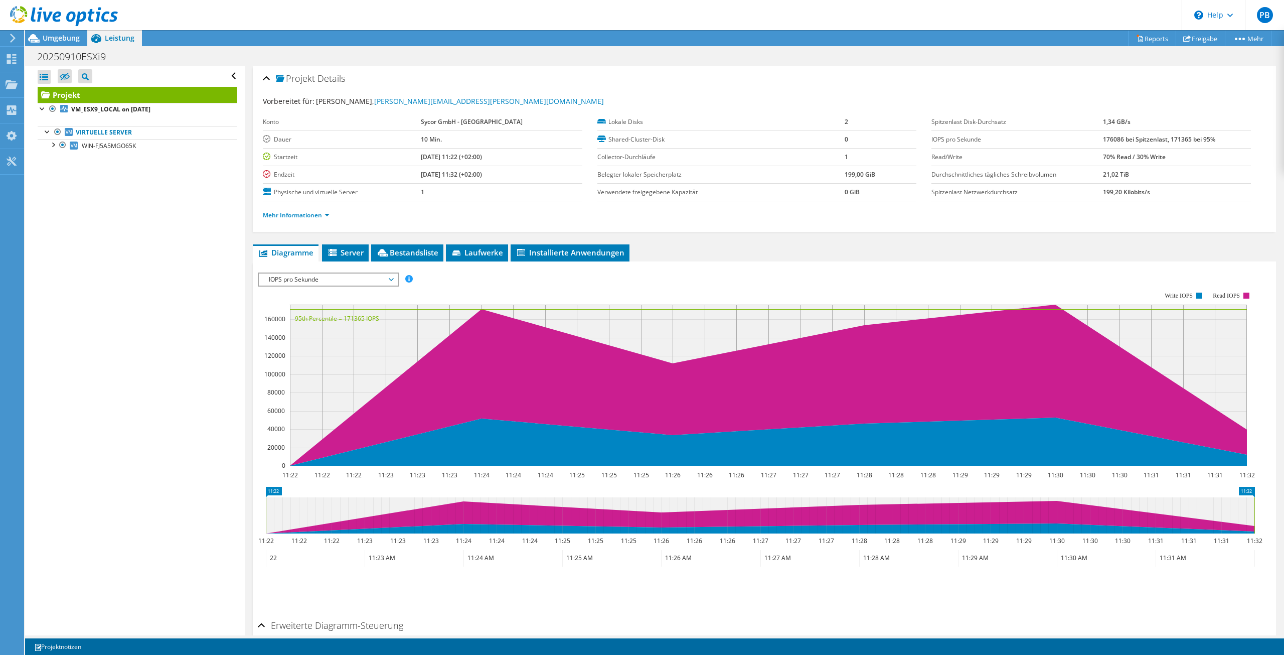
click at [393, 277] on span "IOPS pro Sekunde" at bounding box center [328, 279] width 129 height 12
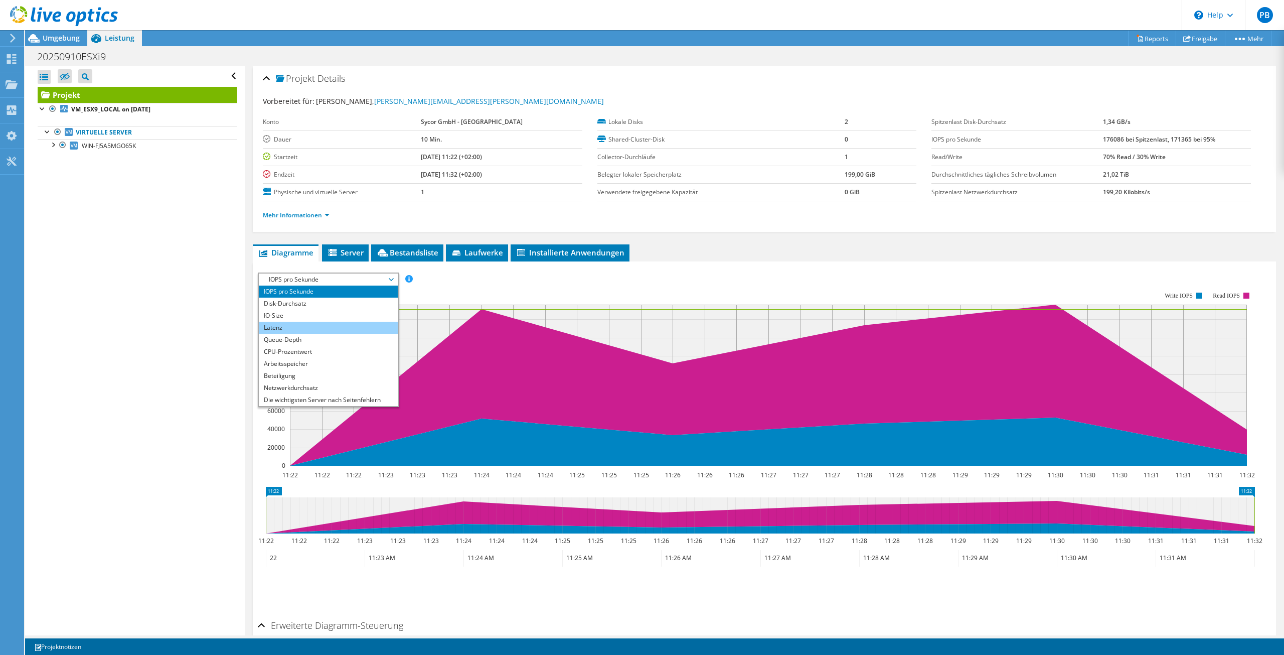
click at [278, 328] on li "Latenz" at bounding box center [328, 328] width 139 height 12
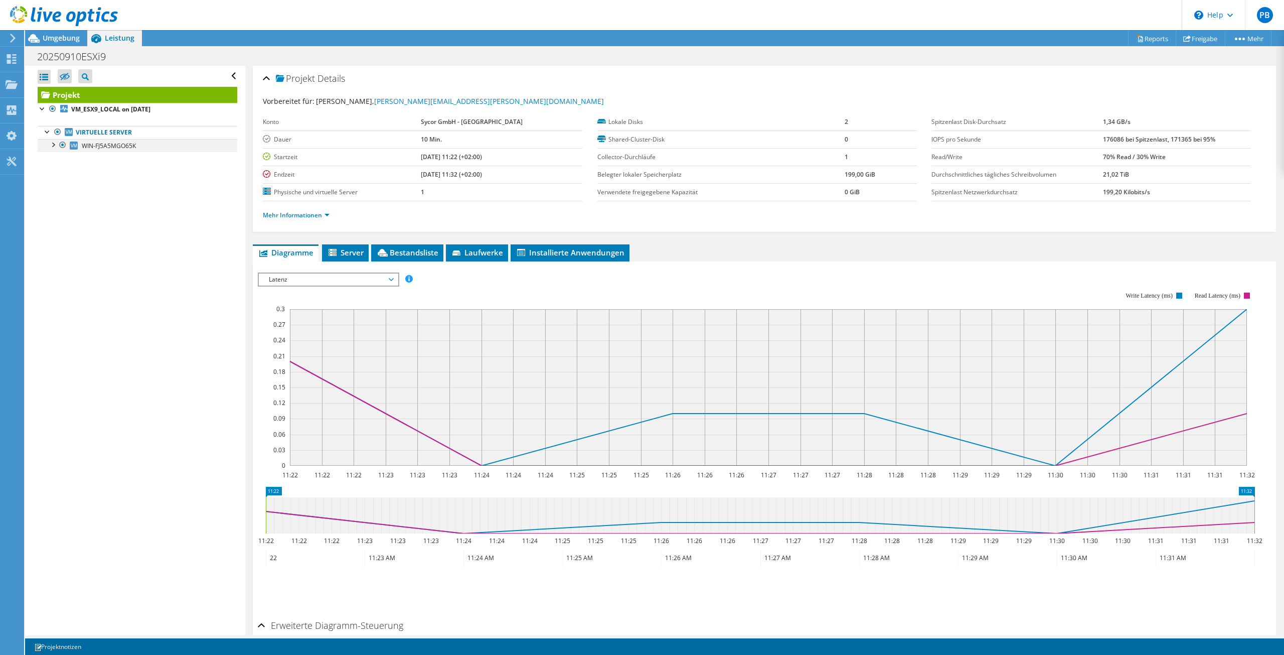
click at [50, 143] on div at bounding box center [53, 144] width 10 height 10
click at [82, 169] on link "1 E:" at bounding box center [138, 171] width 200 height 13
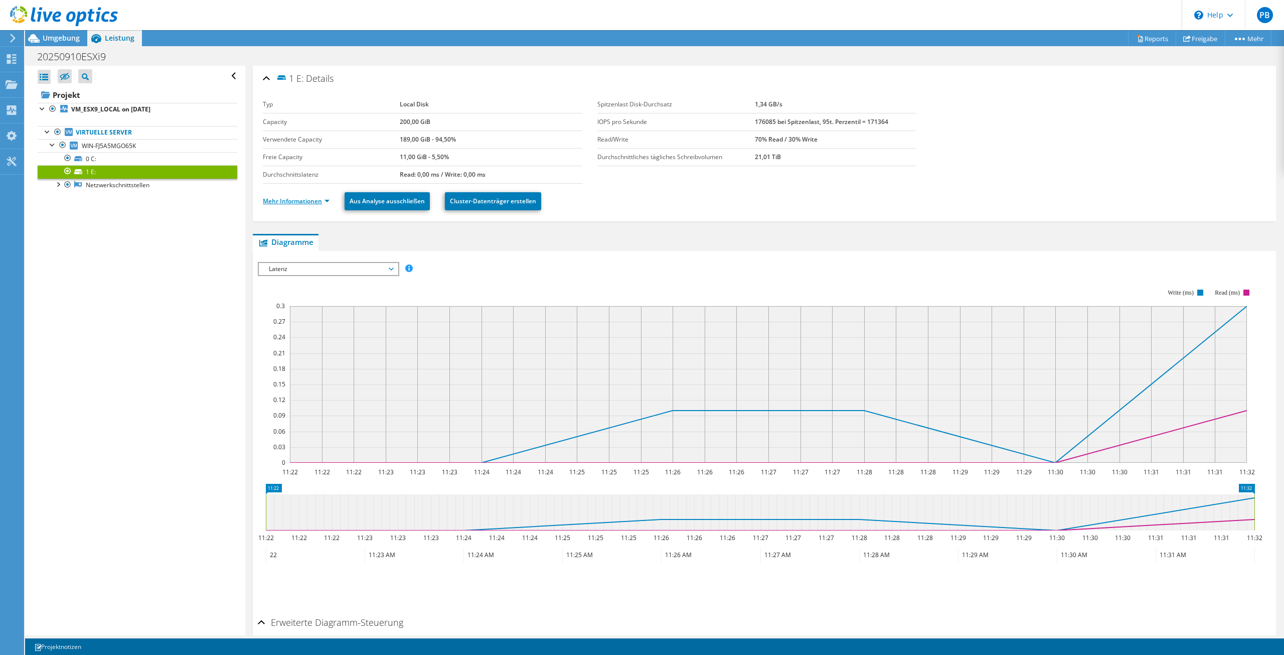
click at [321, 202] on link "Mehr Informationen" at bounding box center [296, 201] width 67 height 9
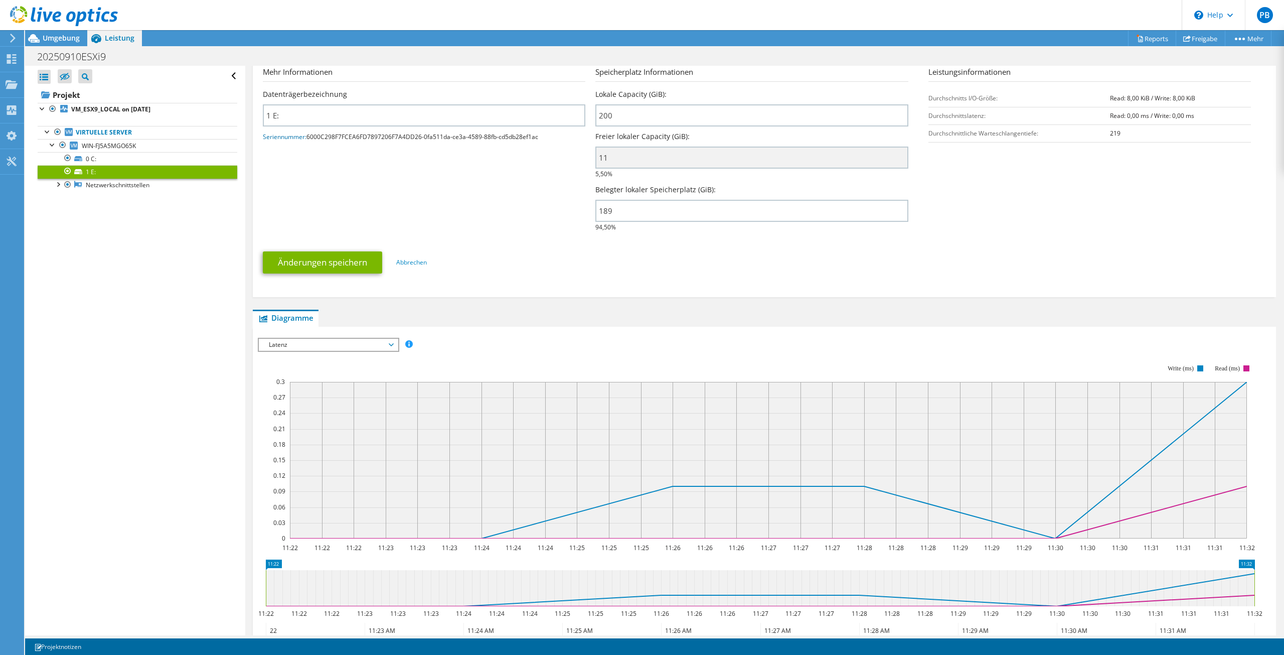
scroll to position [312, 0]
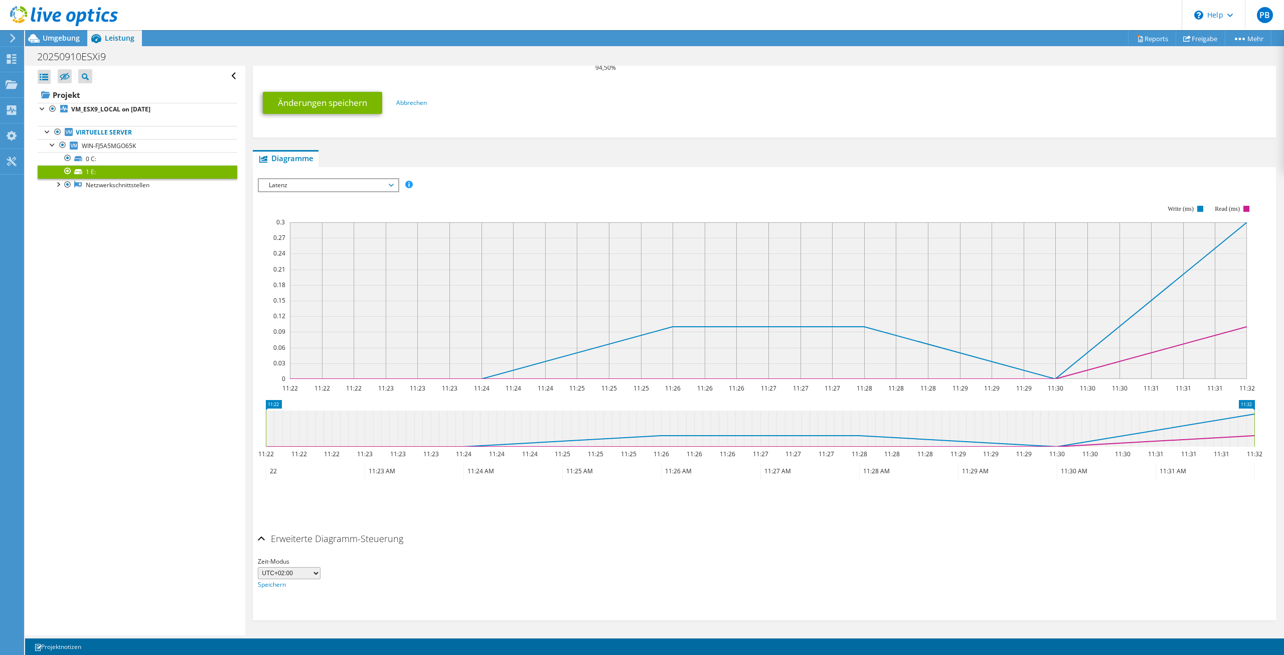
click at [915, 110] on ul "Änderungen speichern Abbrechen" at bounding box center [764, 101] width 1003 height 25
click at [124, 113] on link "VM_ESX9_LOCAL on [DATE]" at bounding box center [138, 109] width 200 height 13
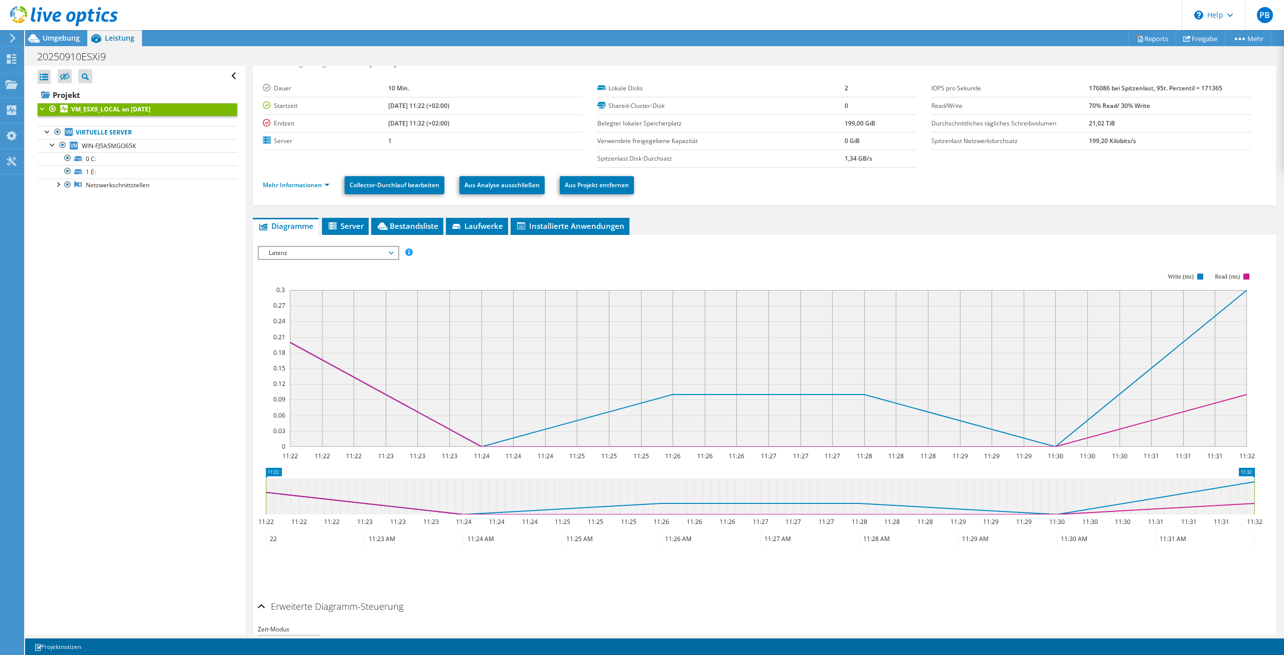
scroll to position [0, 0]
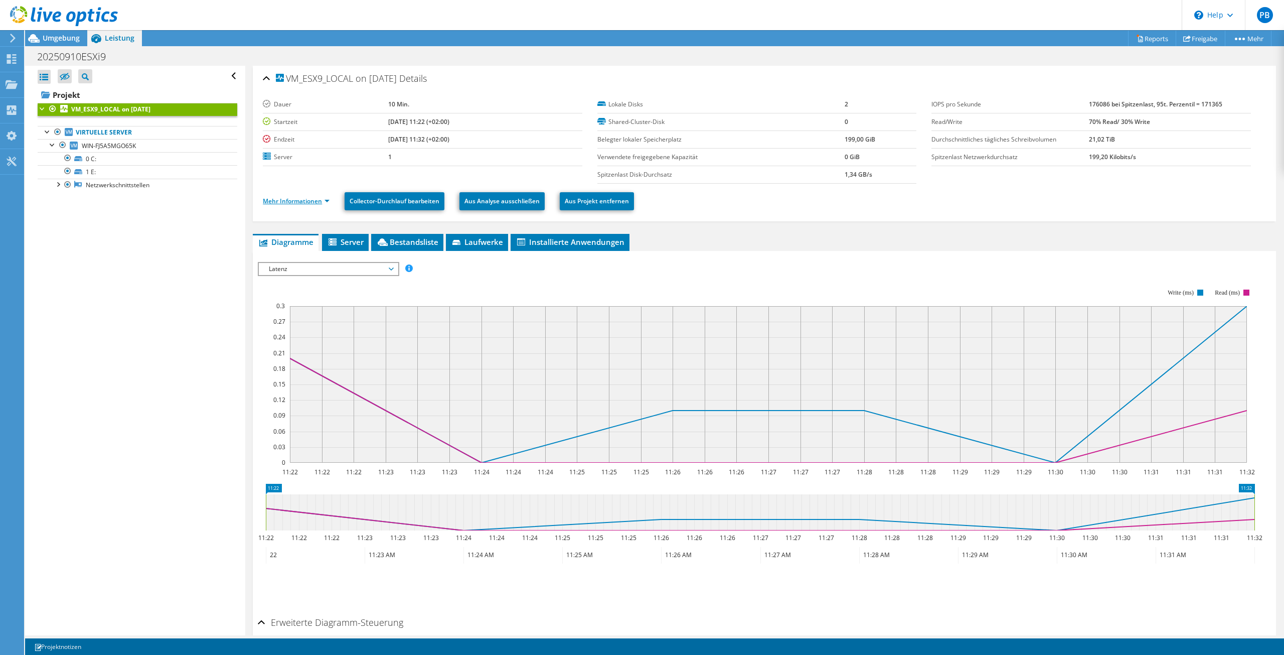
click at [322, 197] on link "Mehr Informationen" at bounding box center [296, 201] width 67 height 9
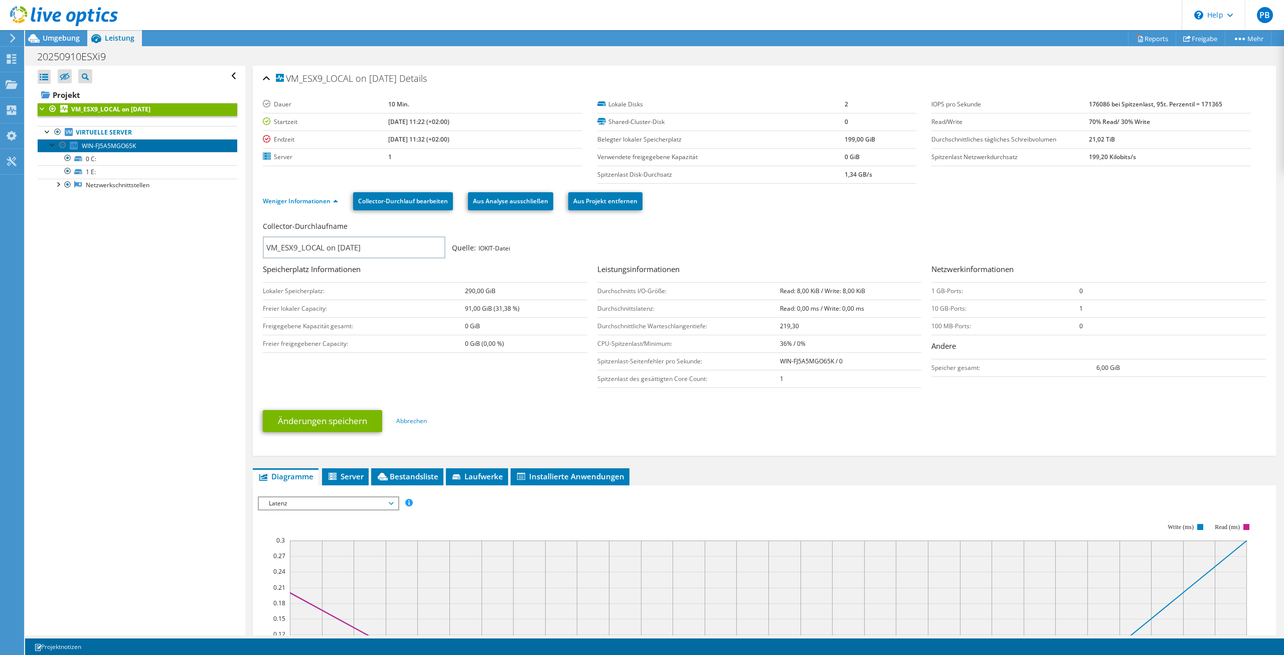
click at [103, 146] on span "WIN-FJ5A5MGO65K" at bounding box center [109, 145] width 54 height 9
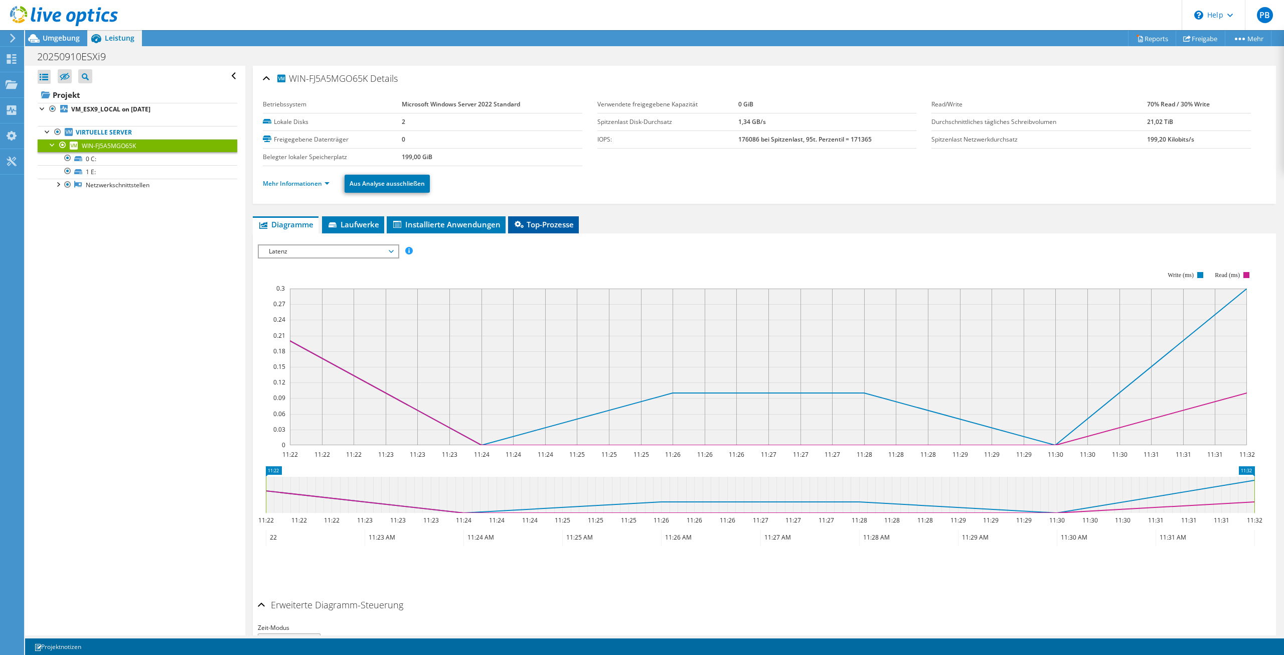
click at [550, 222] on span "Top-Prozesse" at bounding box center [543, 224] width 61 height 10
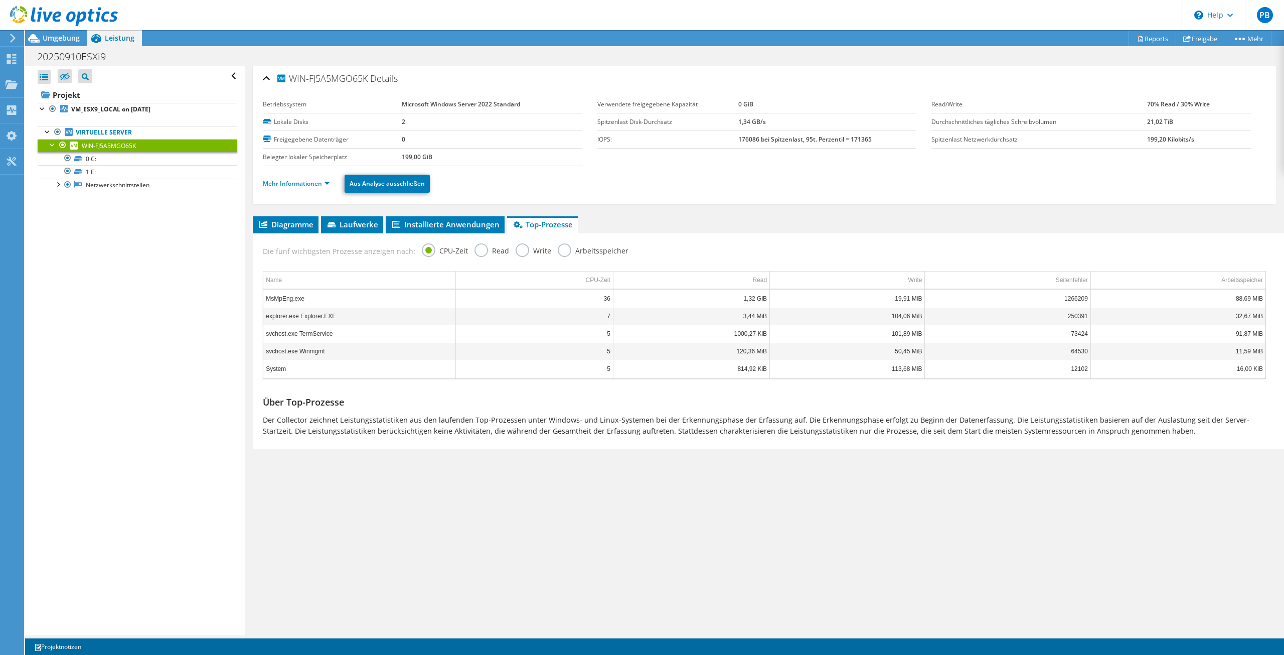
click at [475, 245] on label "Read" at bounding box center [492, 249] width 35 height 13
click at [0, 0] on input "Read" at bounding box center [0, 0] width 0 height 0
click at [518, 247] on label "Write" at bounding box center [534, 249] width 36 height 13
click at [0, 0] on input "Write" at bounding box center [0, 0] width 0 height 0
click at [558, 245] on label "Arbeitsspeicher" at bounding box center [593, 249] width 71 height 13
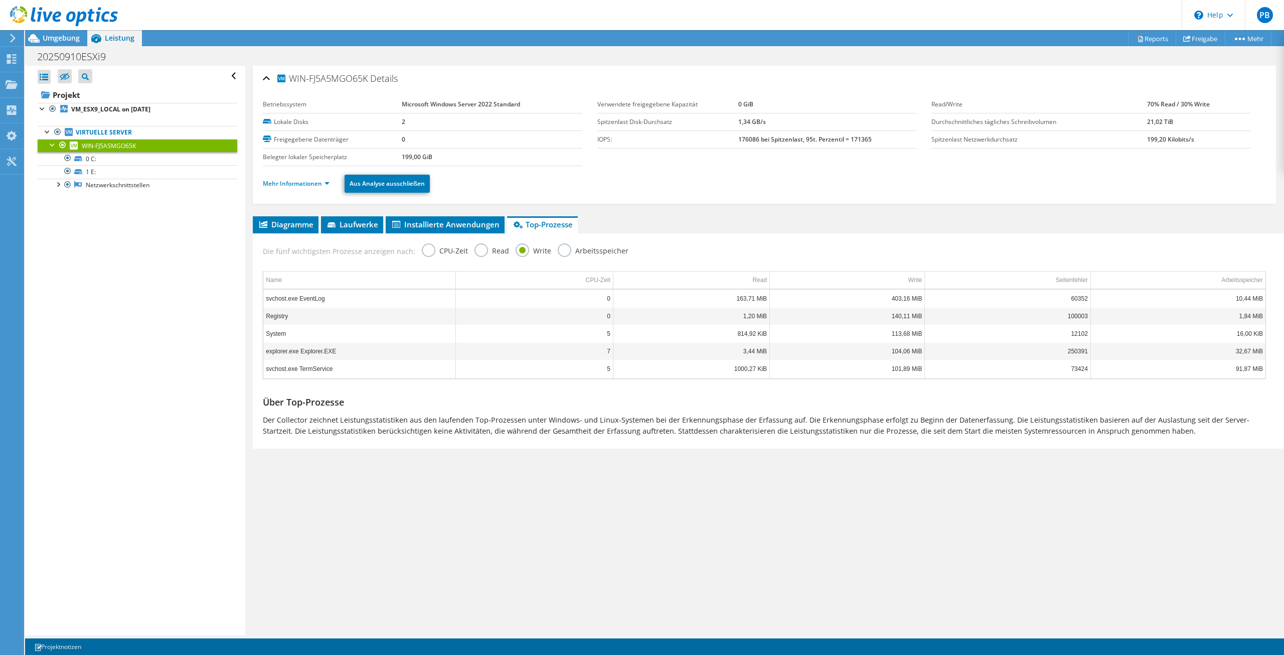
click at [0, 0] on input "Arbeitsspeicher" at bounding box center [0, 0] width 0 height 0
drag, startPoint x: 109, startPoint y: 52, endPoint x: 103, endPoint y: 54, distance: 6.3
click at [103, 54] on h1 "20250910ESXi9" at bounding box center [77, 56] width 89 height 11
click at [548, 558] on div "WIN-FJ5A5MGO65K Details Betriebssystem Microsoft Windows Server 2022 Standard L…" at bounding box center [764, 350] width 1039 height 569
